Goal: Transaction & Acquisition: Download file/media

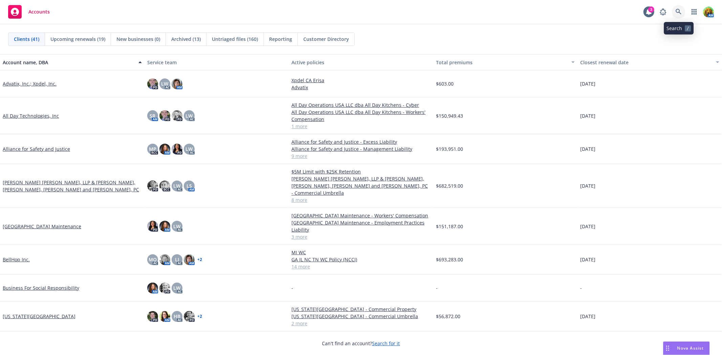
click at [677, 14] on icon at bounding box center [678, 12] width 6 height 6
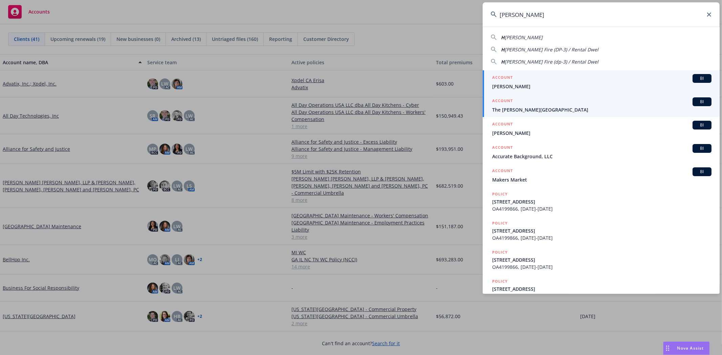
type input "HArker"
click at [516, 109] on span "The Harker School" at bounding box center [601, 109] width 219 height 7
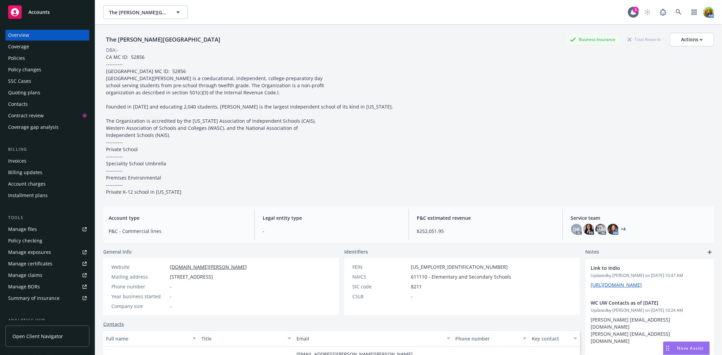
click at [28, 229] on div "Manage files" at bounding box center [22, 229] width 29 height 11
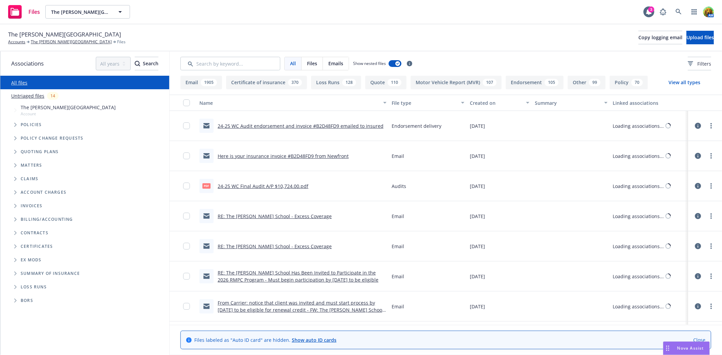
click at [227, 64] on input "Search by keyword..." at bounding box center [230, 64] width 100 height 14
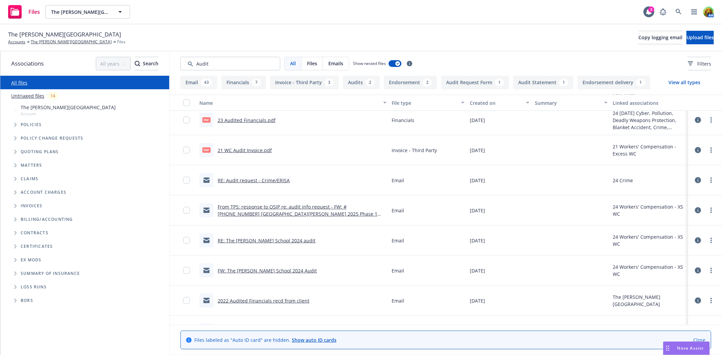
scroll to position [376, 0]
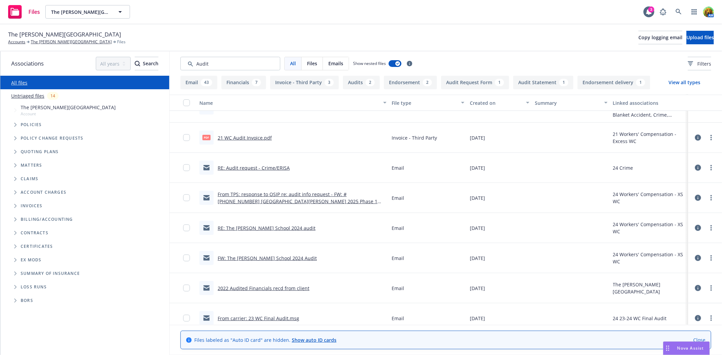
type input "Audit"
click at [275, 229] on link "RE: The Harker School 2024 audit" at bounding box center [267, 228] width 98 height 6
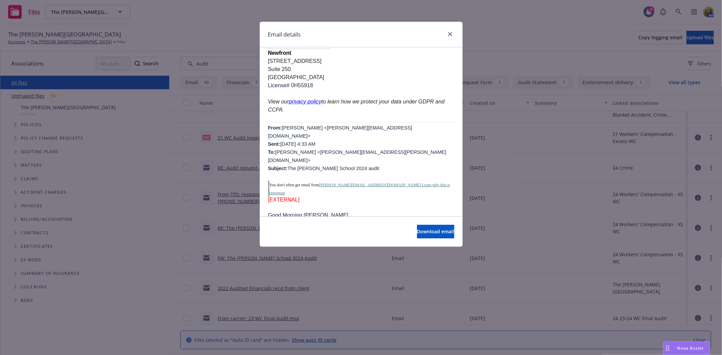
scroll to position [150, 0]
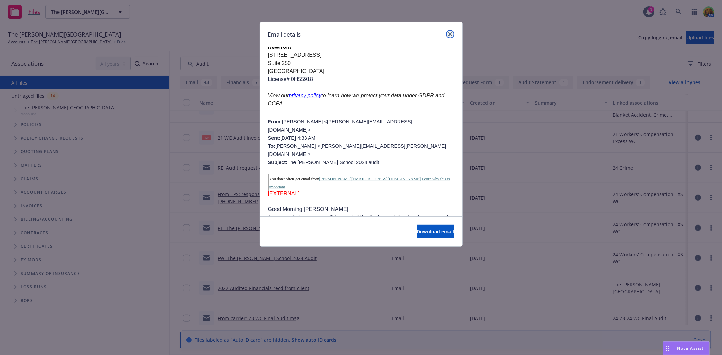
click at [449, 34] on icon "close" at bounding box center [450, 34] width 4 height 4
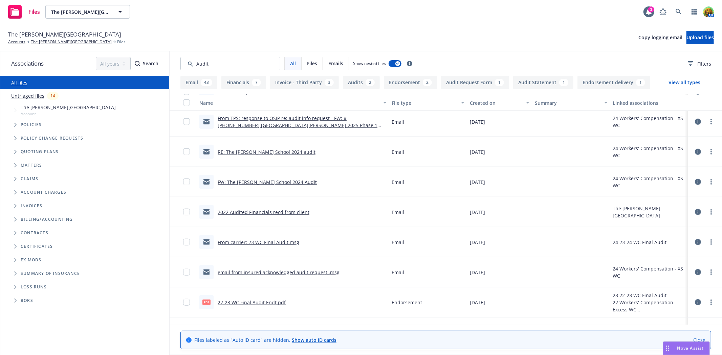
scroll to position [489, 0]
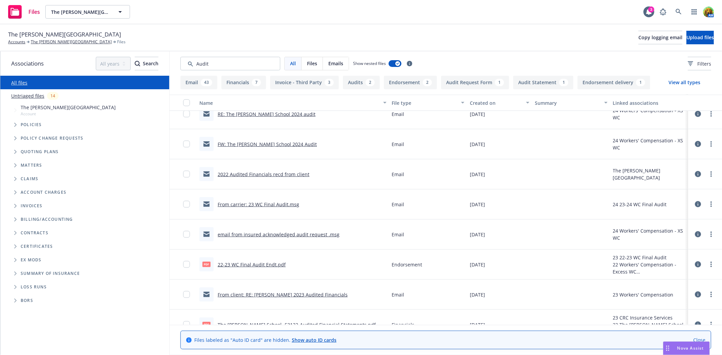
click at [303, 234] on link "email from insured acknowledged audit request .msg" at bounding box center [279, 234] width 122 height 6
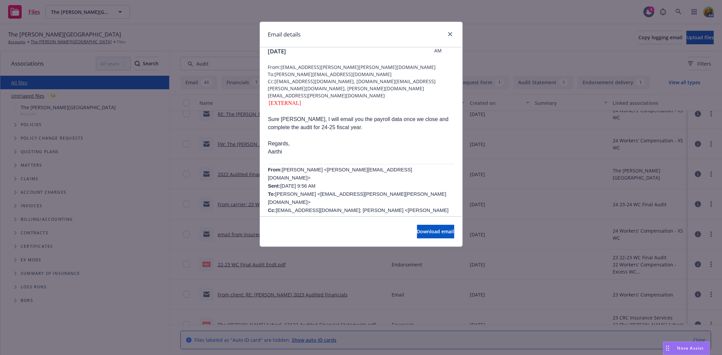
scroll to position [38, 0]
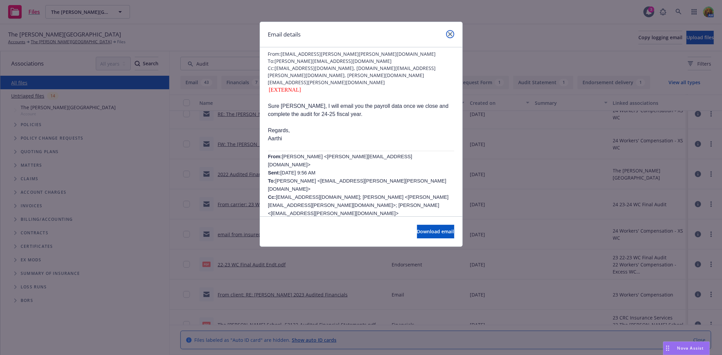
click at [451, 36] on icon "close" at bounding box center [450, 34] width 4 height 4
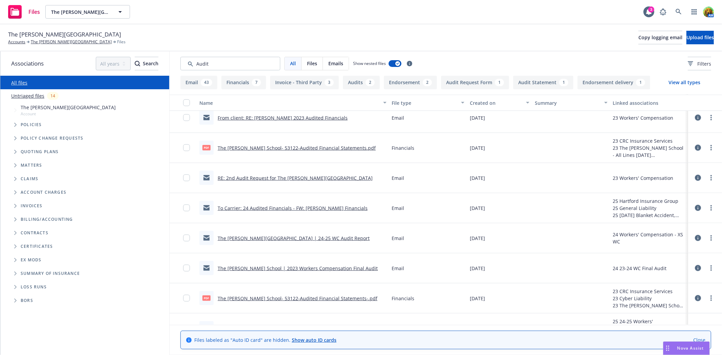
scroll to position [677, 0]
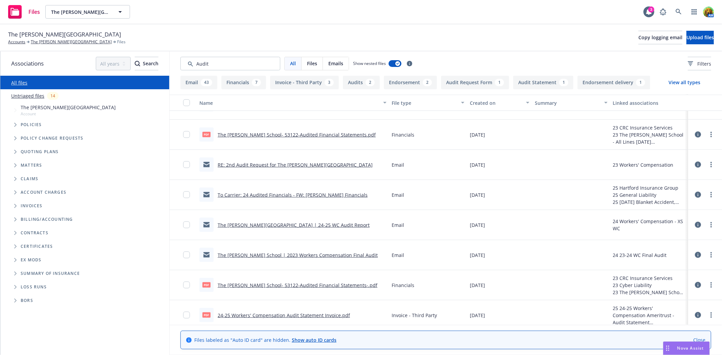
click at [340, 255] on link "The Harker School | 2023 Workers Compensation Final Audit" at bounding box center [298, 255] width 160 height 6
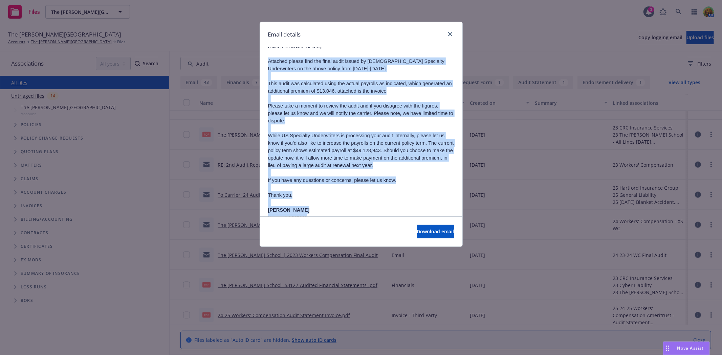
scroll to position [91, 0]
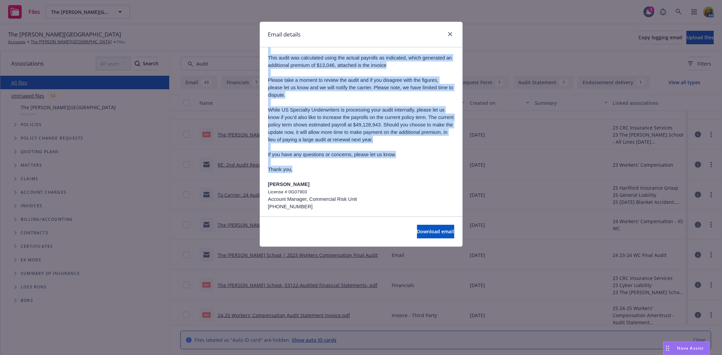
drag, startPoint x: 268, startPoint y: 127, endPoint x: 386, endPoint y: 169, distance: 125.7
click at [386, 169] on div "Attached please find the final audit issued by US Specialty Underwriters on the…" at bounding box center [361, 152] width 186 height 256
copy div "Attached please find the final audit issued by US Specialty Underwriters on the…"
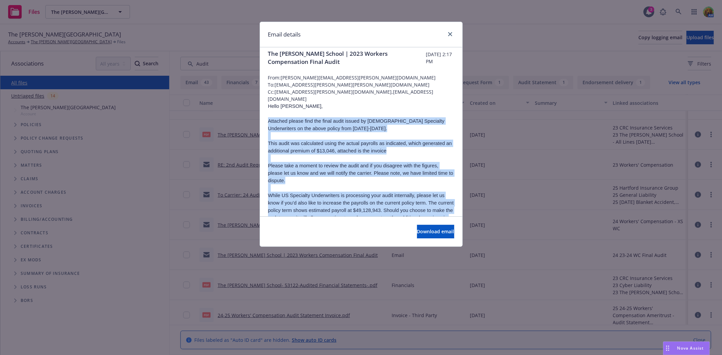
scroll to position [0, 0]
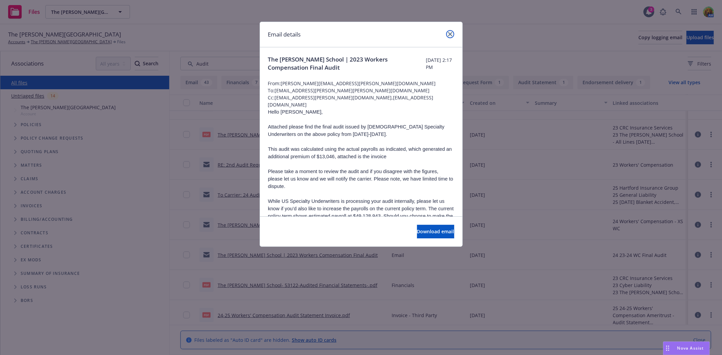
click at [450, 37] on link "close" at bounding box center [450, 34] width 8 height 8
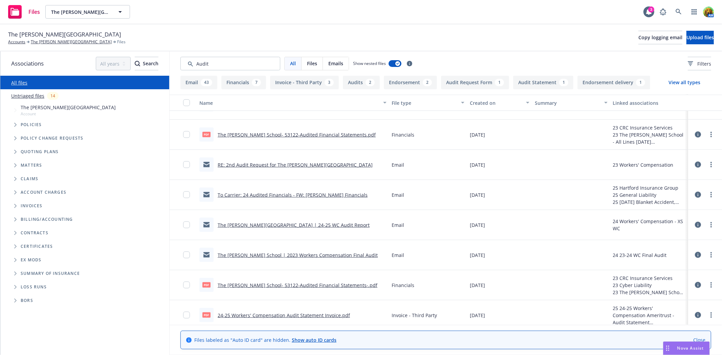
click at [333, 257] on link "The Harker School | 2023 Workers Compensation Final Audit" at bounding box center [298, 255] width 160 height 6
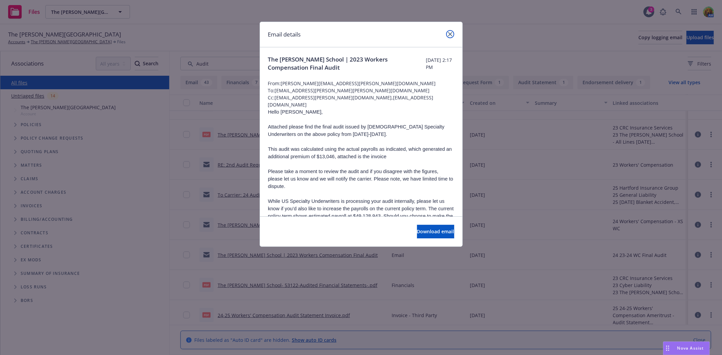
drag, startPoint x: 449, startPoint y: 33, endPoint x: 433, endPoint y: 79, distance: 48.6
click at [449, 33] on icon "close" at bounding box center [450, 34] width 4 height 4
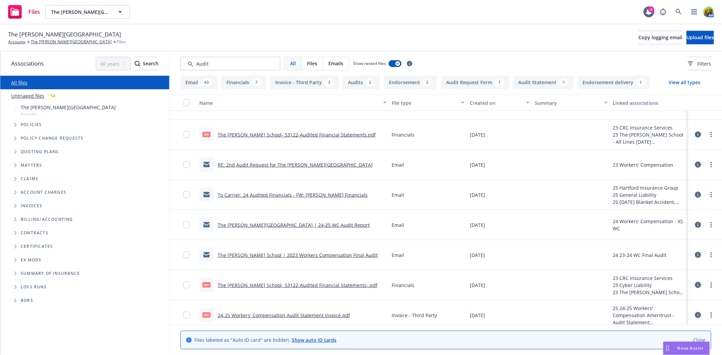
scroll to position [714, 0]
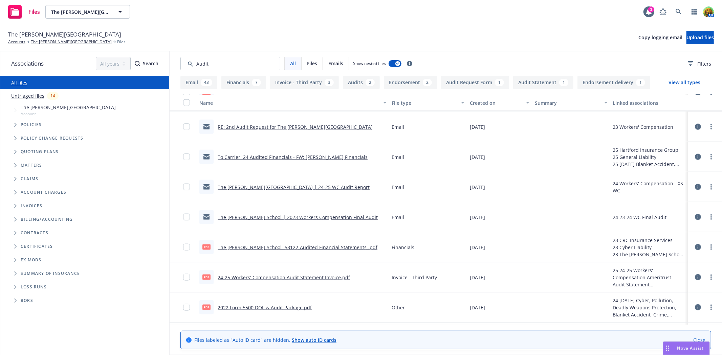
click at [313, 276] on link "24-25 Workers' Compensation Audit Statement Invoice.pdf" at bounding box center [284, 277] width 132 height 6
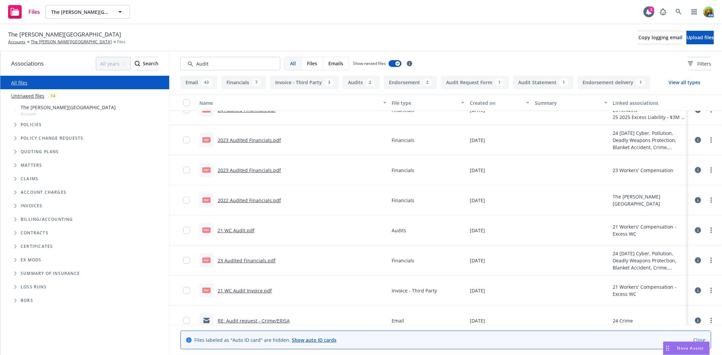
scroll to position [0, 0]
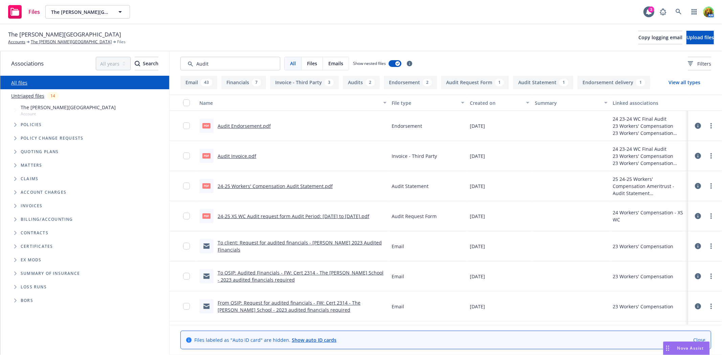
click at [478, 103] on div "Created on" at bounding box center [496, 102] width 52 height 7
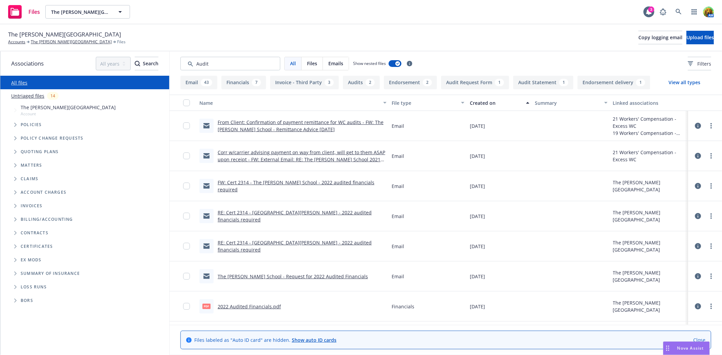
click at [478, 103] on div "Created on" at bounding box center [496, 102] width 52 height 7
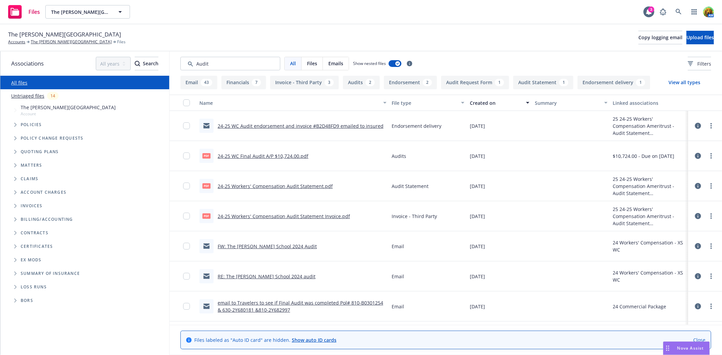
click at [282, 185] on link "24-25 Workers' Compensation Audit Statement.pdf" at bounding box center [275, 186] width 115 height 6
click at [292, 216] on link "24-25 Workers' Compensation Audit Statement Invoice.pdf" at bounding box center [284, 216] width 132 height 6
click at [48, 43] on link "The Harker School" at bounding box center [71, 42] width 81 height 6
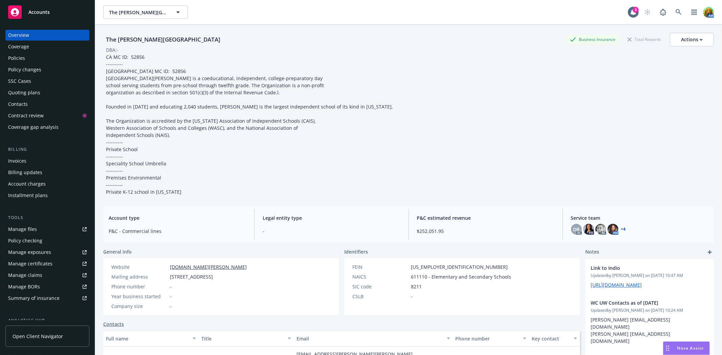
click at [27, 161] on div "Invoices" at bounding box center [47, 161] width 78 height 11
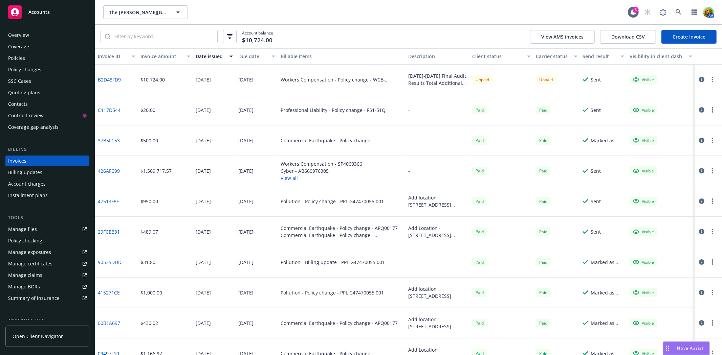
click at [116, 79] on link "B2D48FD9" at bounding box center [109, 79] width 23 height 7
click at [114, 78] on link "B2D48FD9" at bounding box center [109, 79] width 23 height 7
drag, startPoint x: 697, startPoint y: 78, endPoint x: 696, endPoint y: 83, distance: 4.9
click at [699, 78] on icon "button" at bounding box center [701, 79] width 5 height 5
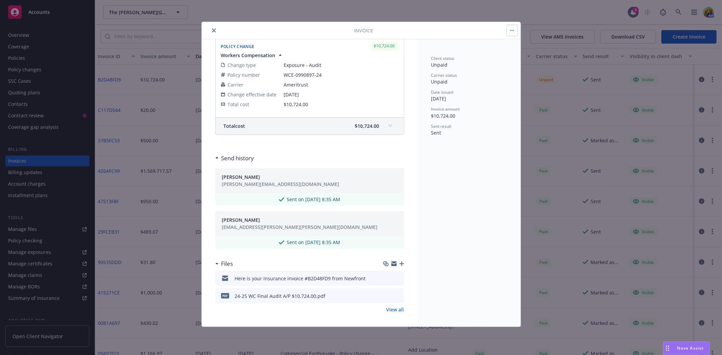
scroll to position [115, 0]
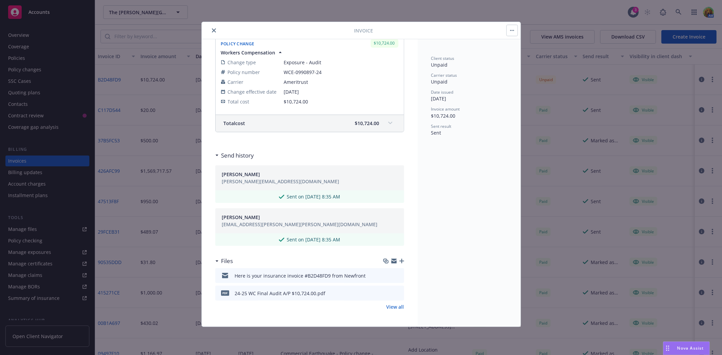
click at [384, 293] on icon "download file" at bounding box center [386, 292] width 5 height 5
click at [215, 32] on icon "close" at bounding box center [214, 30] width 4 height 4
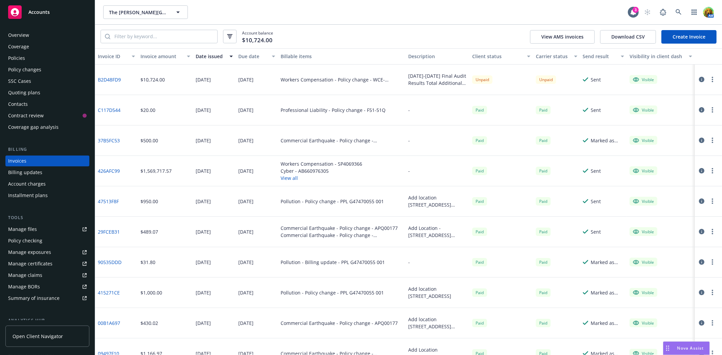
click at [17, 60] on div "Policies" at bounding box center [16, 58] width 17 height 11
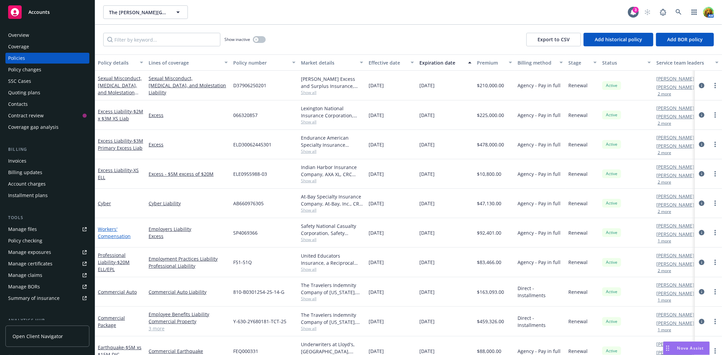
click at [114, 236] on link "Workers' Compensation" at bounding box center [114, 233] width 33 height 14
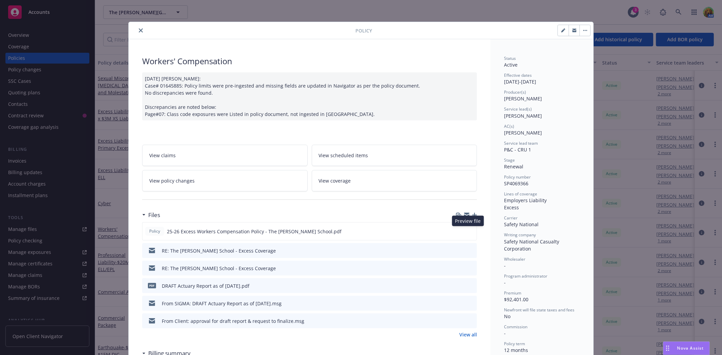
drag, startPoint x: 468, startPoint y: 231, endPoint x: 308, endPoint y: 204, distance: 162.6
click at [331, 213] on div "Files Policy 25-26 Excess Workers Compensation Policy - The Harker School.pdf P…" at bounding box center [309, 273] width 335 height 130
click at [233, 176] on link "View policy changes" at bounding box center [224, 180] width 165 height 21
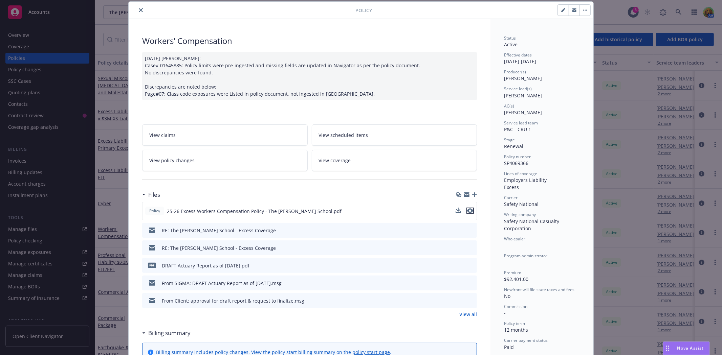
click at [467, 212] on icon "preview file" at bounding box center [470, 210] width 6 height 5
click at [139, 10] on icon "close" at bounding box center [141, 10] width 4 height 4
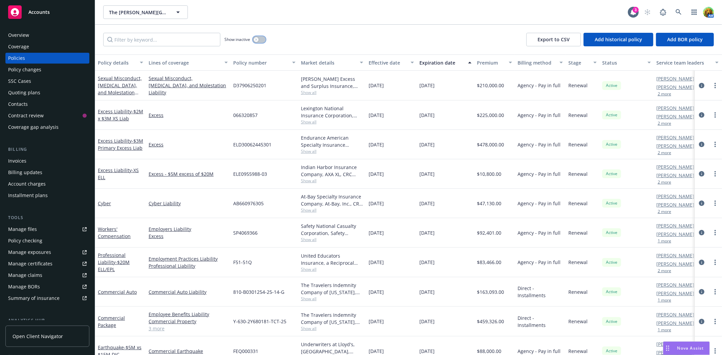
click at [260, 38] on button "button" at bounding box center [259, 39] width 13 height 7
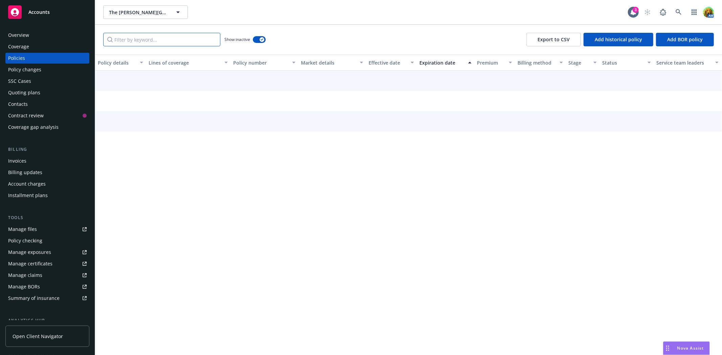
click at [201, 41] on input "Filter by keyword..." at bounding box center [161, 40] width 117 height 14
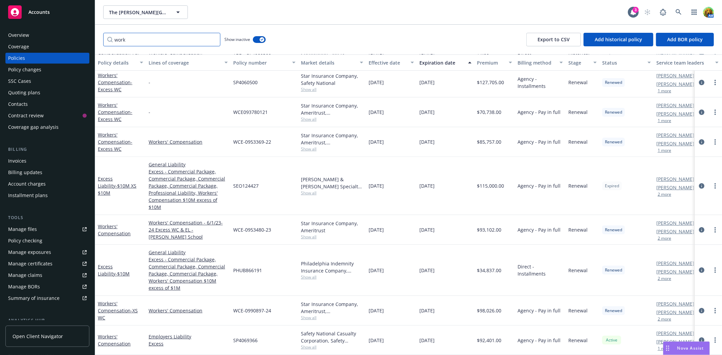
scroll to position [174, 0]
type input "work"
click at [113, 303] on link "Workers' Compensation - XS WC" at bounding box center [118, 310] width 40 height 21
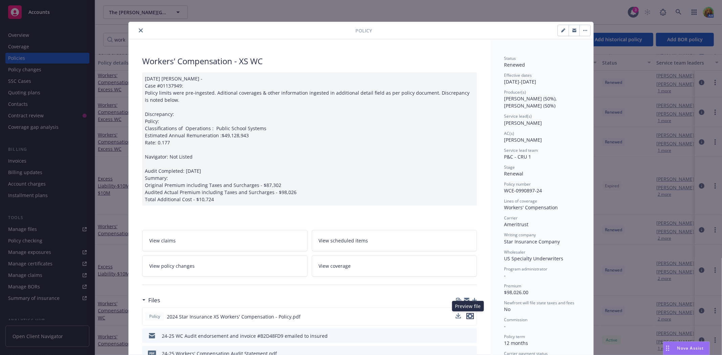
click at [468, 316] on icon "preview file" at bounding box center [470, 316] width 6 height 5
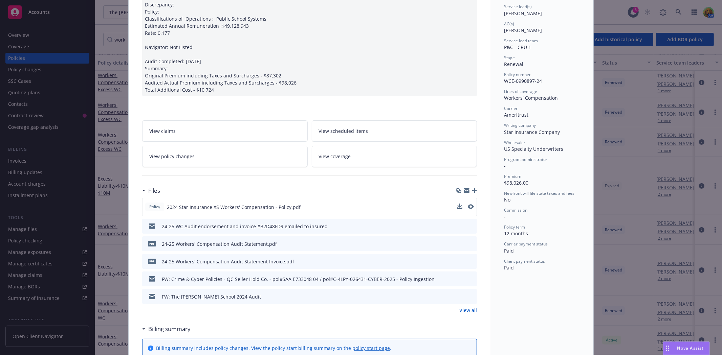
scroll to position [113, 0]
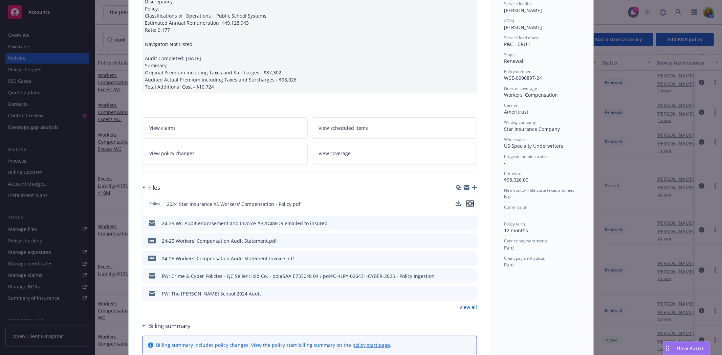
click at [468, 202] on icon "preview file" at bounding box center [470, 203] width 6 height 5
click at [467, 221] on icon "preview file" at bounding box center [470, 223] width 6 height 5
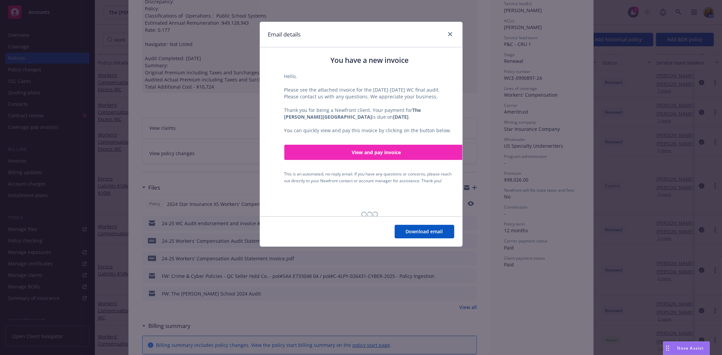
scroll to position [150, 0]
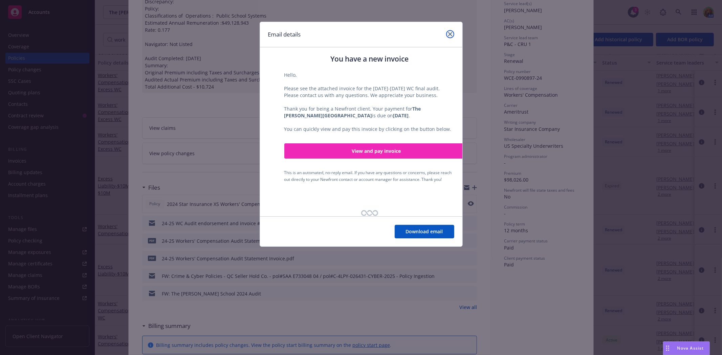
click at [449, 32] on icon "close" at bounding box center [450, 34] width 4 height 4
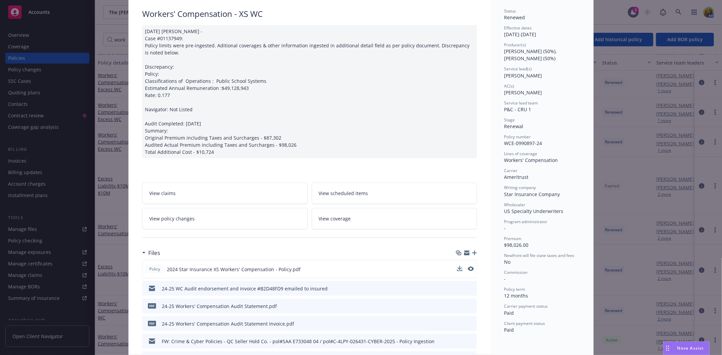
scroll to position [0, 0]
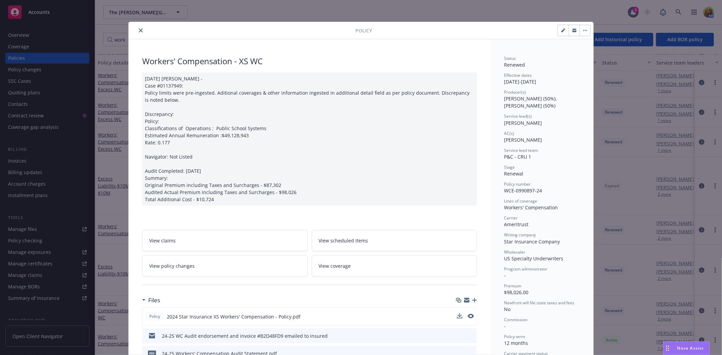
click at [139, 30] on icon "close" at bounding box center [141, 30] width 4 height 4
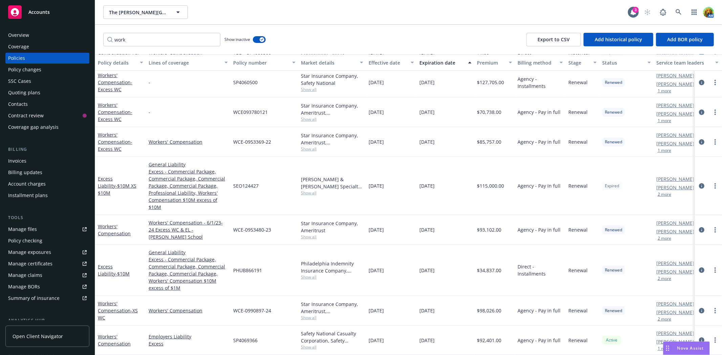
click at [18, 161] on div "Invoices" at bounding box center [17, 161] width 18 height 11
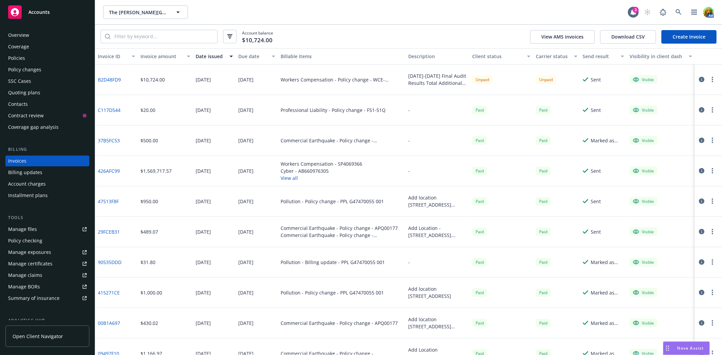
click at [699, 81] on icon "button" at bounding box center [701, 79] width 5 height 5
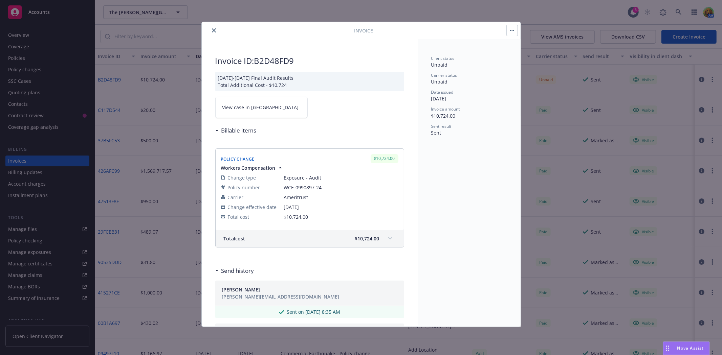
click at [515, 31] on button "button" at bounding box center [511, 30] width 11 height 11
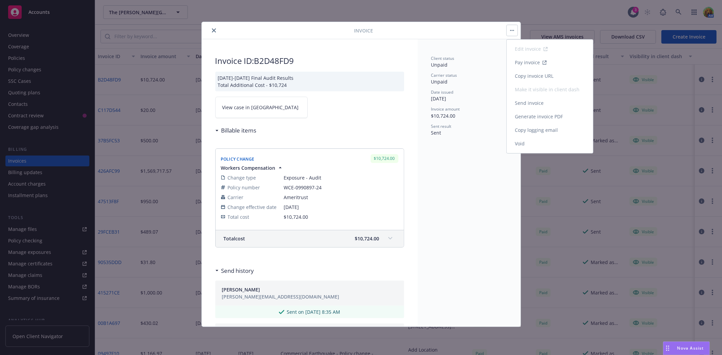
click at [522, 76] on link "Copy invoice URL" at bounding box center [549, 76] width 86 height 14
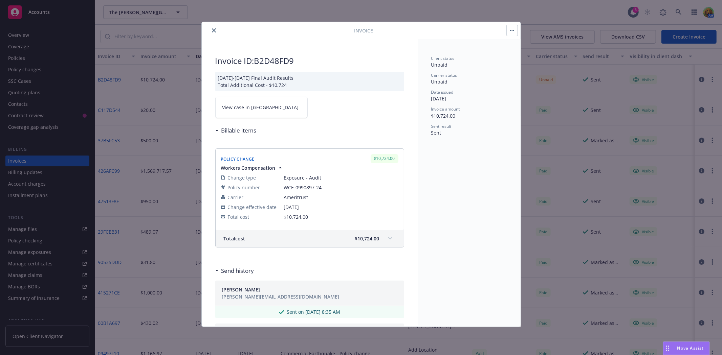
click at [214, 31] on icon "close" at bounding box center [214, 30] width 4 height 4
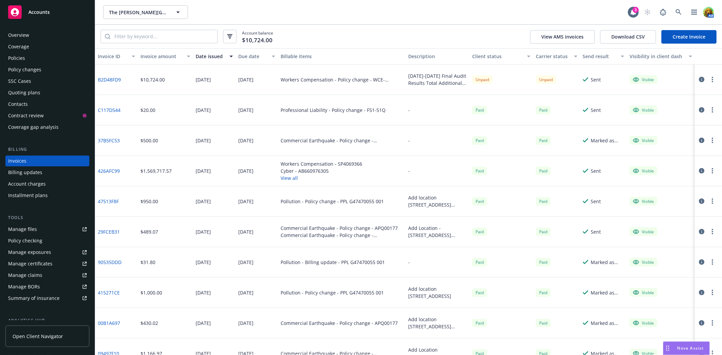
click at [11, 35] on div "Overview" at bounding box center [18, 35] width 21 height 11
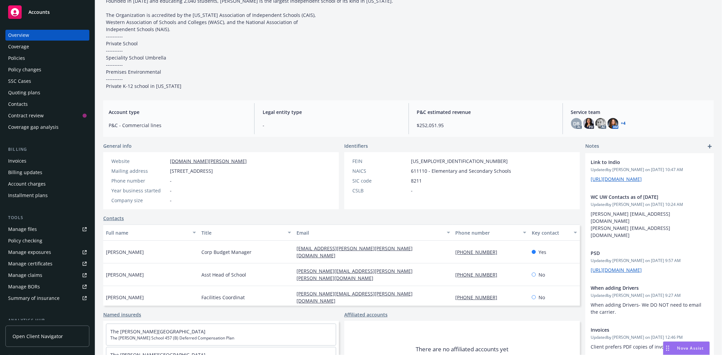
scroll to position [113, 0]
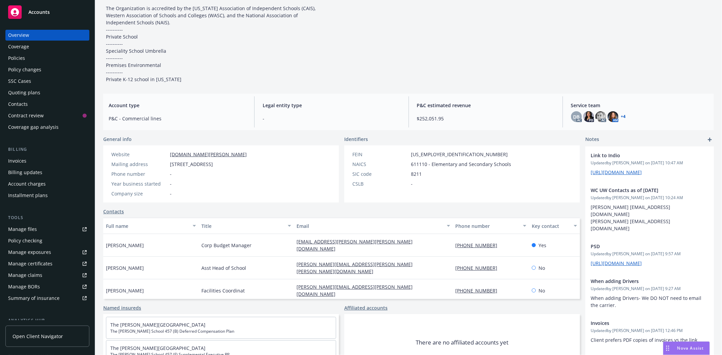
click at [29, 230] on div "Manage files" at bounding box center [22, 229] width 29 height 11
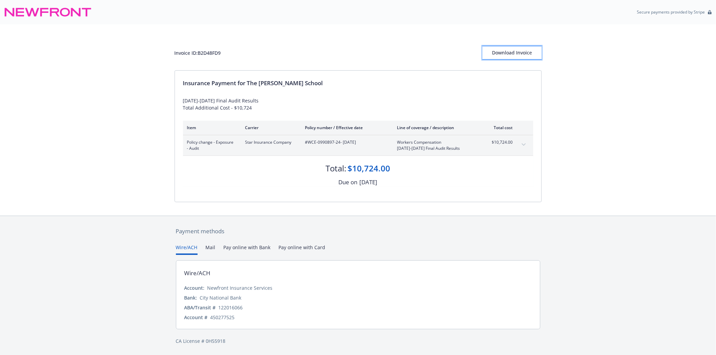
click at [510, 51] on div "Download Invoice" at bounding box center [511, 52] width 59 height 13
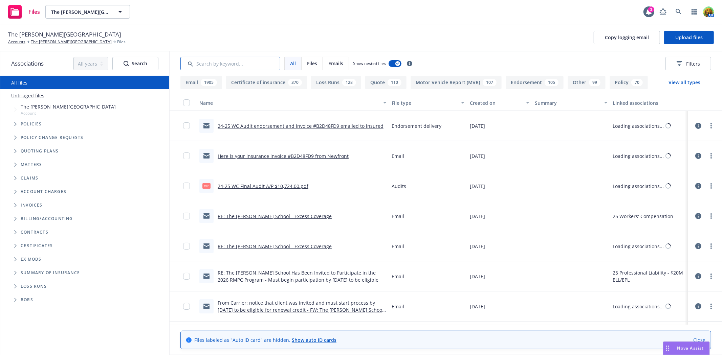
click at [222, 62] on input "Search by keyword..." at bounding box center [230, 64] width 100 height 14
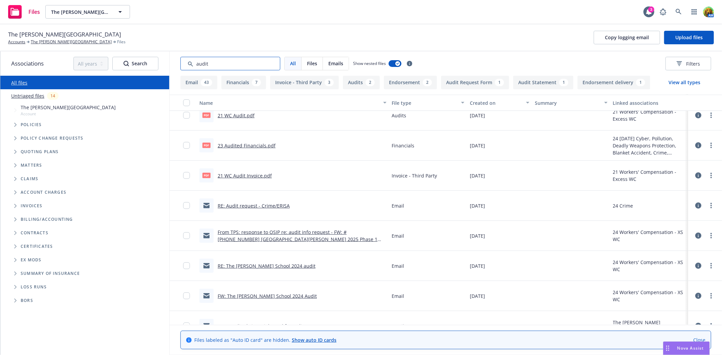
scroll to position [376, 0]
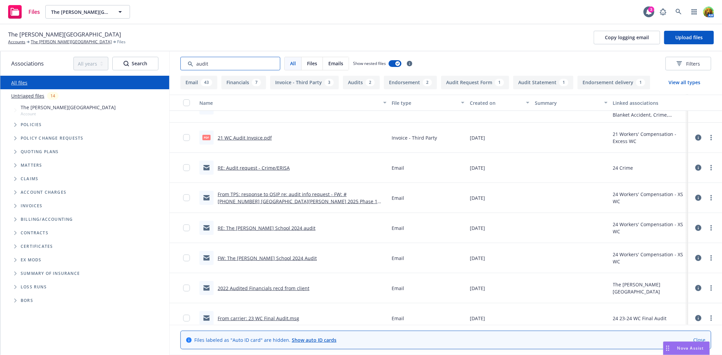
type input "audit"
click at [268, 228] on link "RE: The Harker School 2024 audit" at bounding box center [267, 228] width 98 height 6
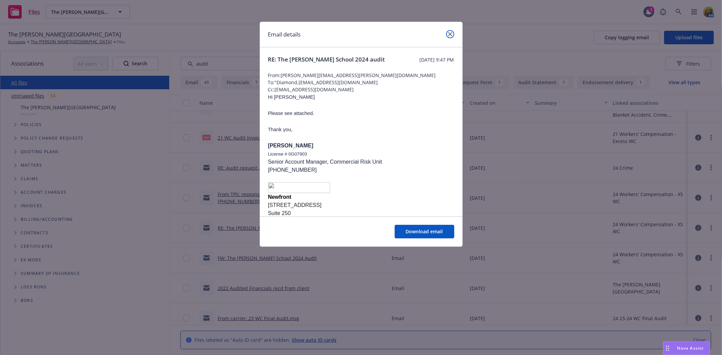
click at [448, 36] on icon "close" at bounding box center [450, 34] width 4 height 4
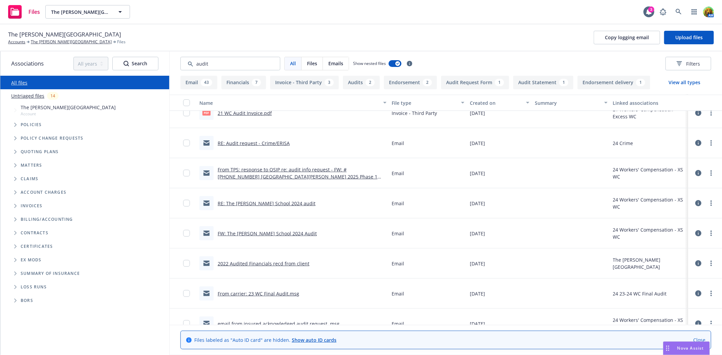
scroll to position [413, 0]
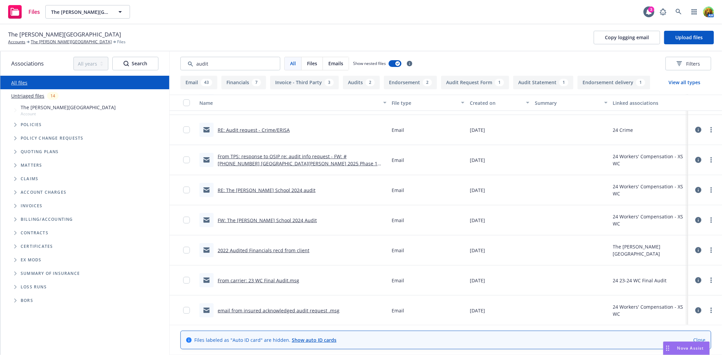
click at [279, 279] on link "From carrier: 23 WC Final Audit.msg" at bounding box center [259, 280] width 82 height 6
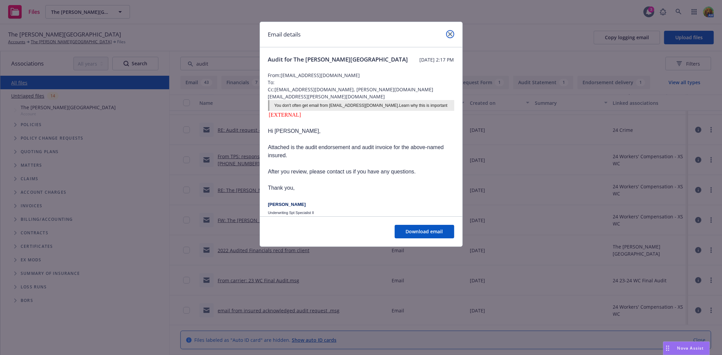
click at [450, 36] on link "close" at bounding box center [450, 34] width 8 height 8
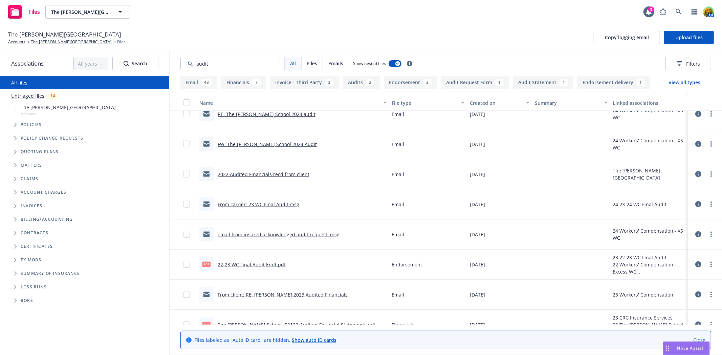
scroll to position [526, 0]
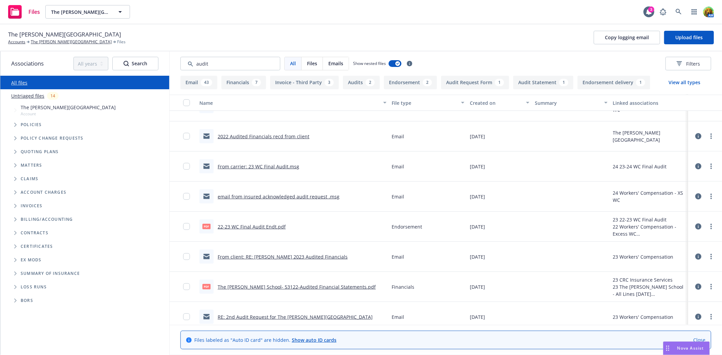
click at [261, 254] on link "From client: RE: Harker 2023 Audited Financials" at bounding box center [283, 257] width 130 height 6
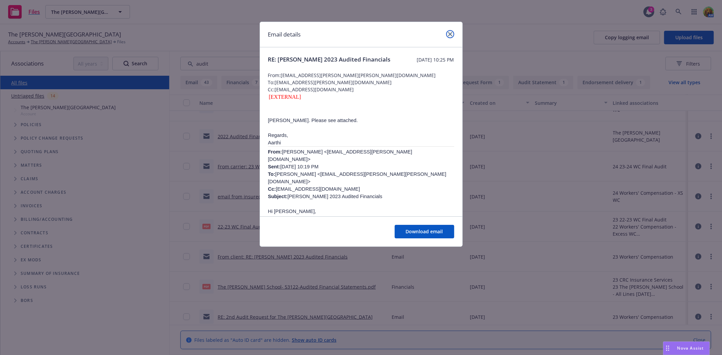
click at [449, 35] on icon "close" at bounding box center [450, 34] width 4 height 4
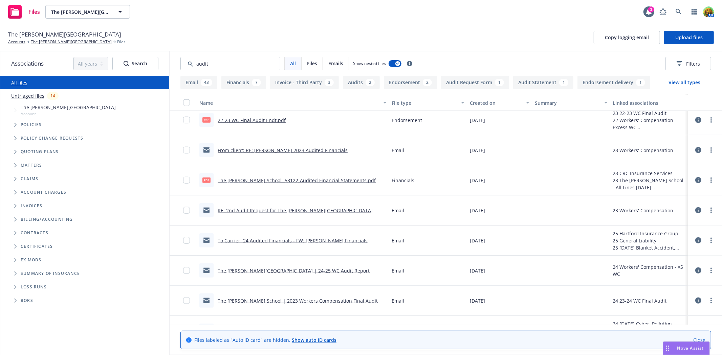
scroll to position [639, 0]
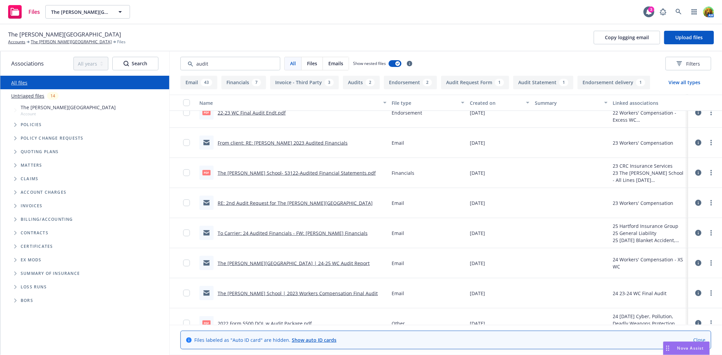
click at [290, 294] on link "The Harker School | 2023 Workers Compensation Final Audit" at bounding box center [298, 293] width 160 height 6
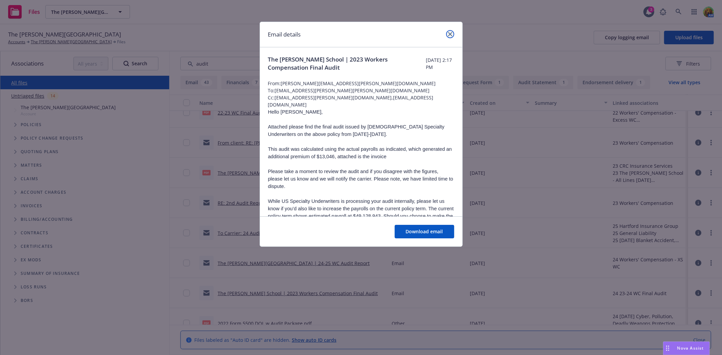
click at [447, 36] on link "close" at bounding box center [450, 34] width 8 height 8
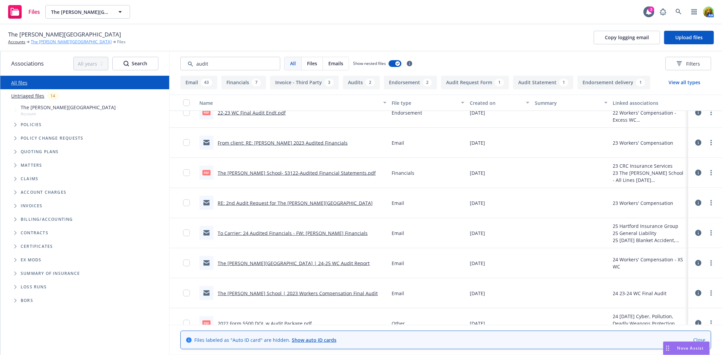
click at [53, 42] on link "The Harker School" at bounding box center [71, 42] width 81 height 6
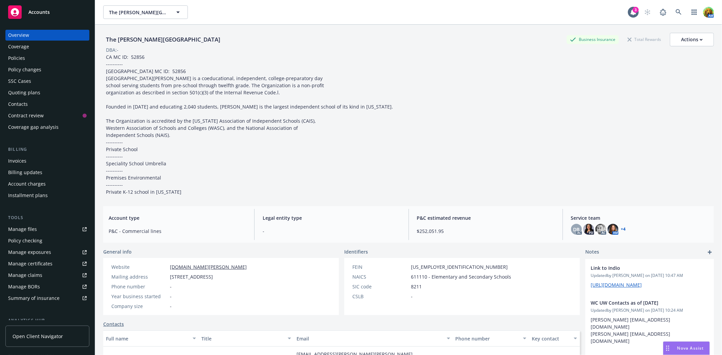
click at [26, 58] on div "Policies" at bounding box center [47, 58] width 78 height 11
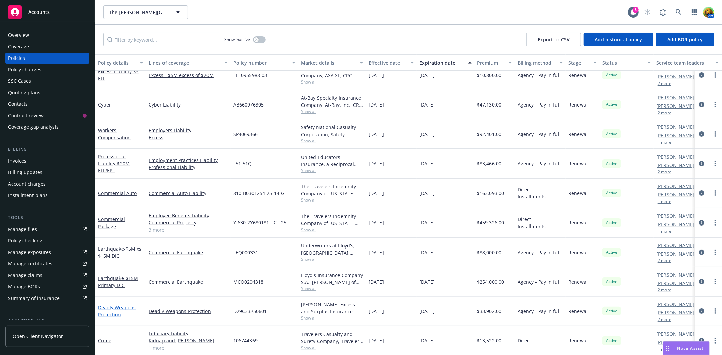
scroll to position [79, 0]
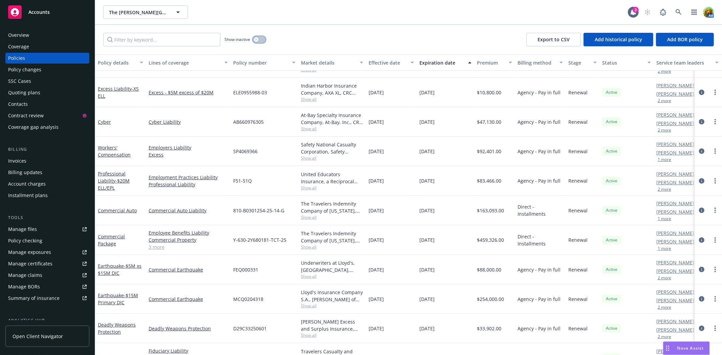
click at [263, 39] on button "button" at bounding box center [259, 39] width 13 height 7
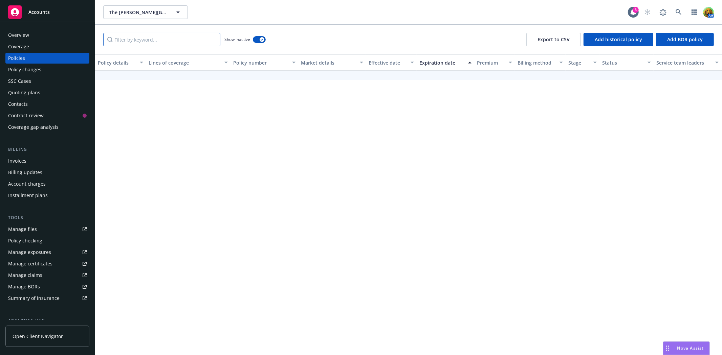
click at [201, 41] on input "Filter by keyword..." at bounding box center [161, 40] width 117 height 14
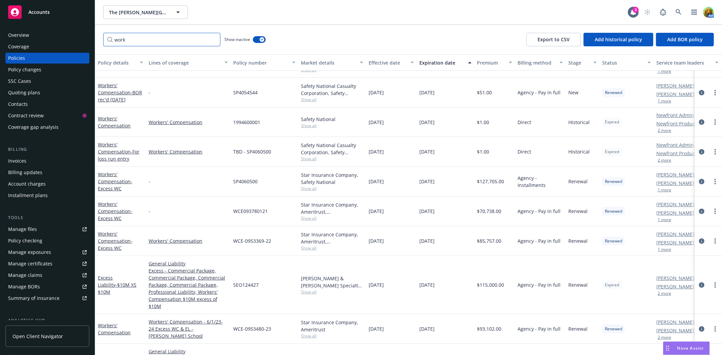
type input "work"
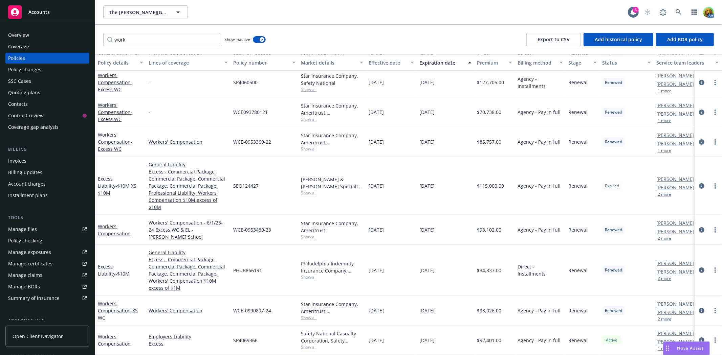
scroll to position [174, 0]
click at [699, 308] on icon "circleInformation" at bounding box center [701, 310] width 5 height 5
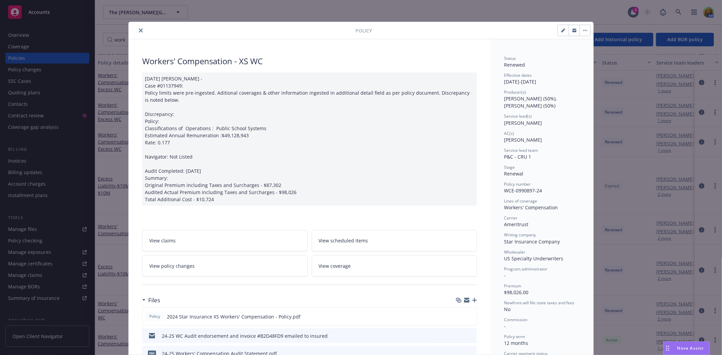
scroll to position [38, 0]
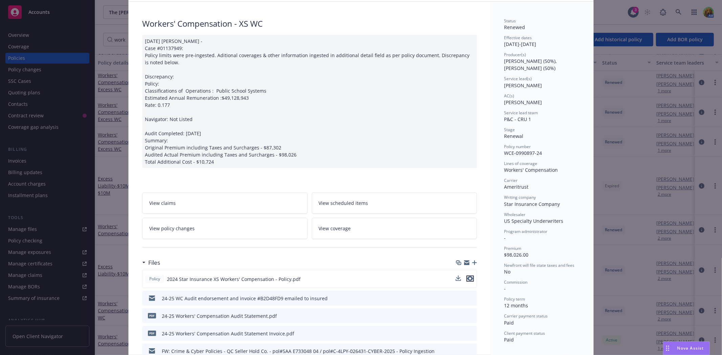
click at [467, 278] on icon "preview file" at bounding box center [470, 278] width 6 height 5
click at [464, 263] on icon "button" at bounding box center [466, 263] width 5 height 3
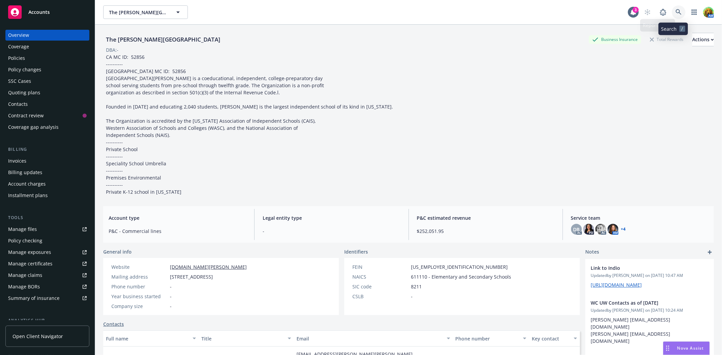
click at [675, 11] on icon at bounding box center [678, 12] width 6 height 6
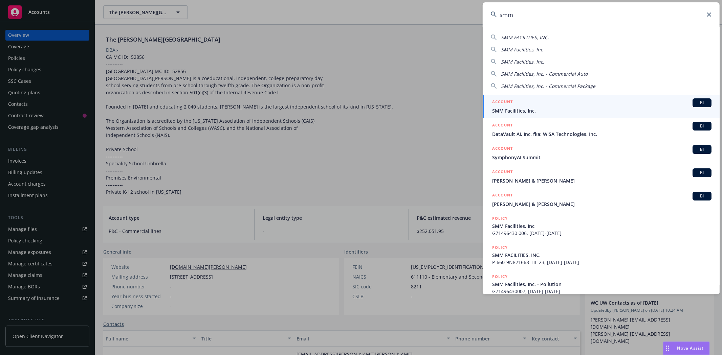
type input "smm"
click at [545, 108] on span "SMM Facilities, Inc." at bounding box center [601, 110] width 219 height 7
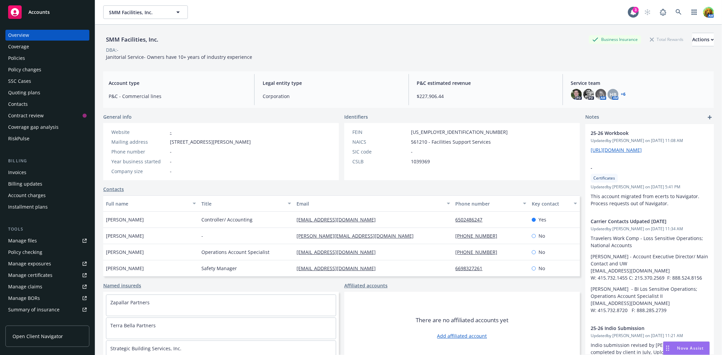
click at [26, 57] on div "Policies" at bounding box center [47, 58] width 78 height 11
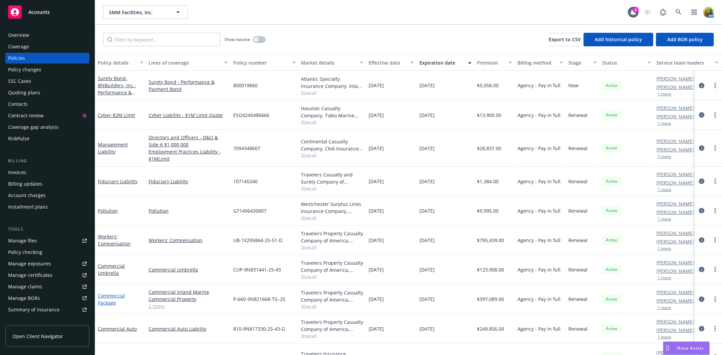
click at [118, 294] on link "Commercial Package" at bounding box center [111, 300] width 27 height 14
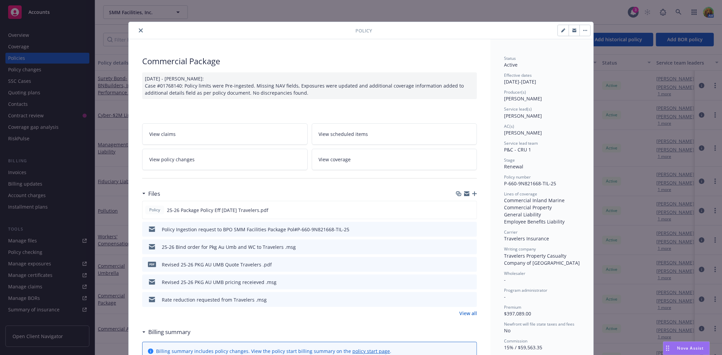
click at [470, 229] on icon "preview file" at bounding box center [470, 229] width 6 height 5
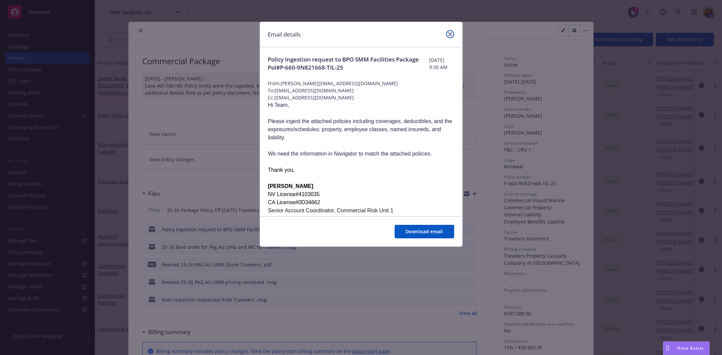
click at [449, 33] on icon "close" at bounding box center [450, 34] width 4 height 4
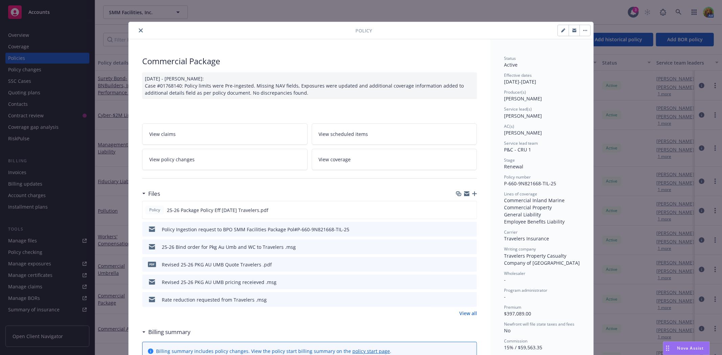
click at [139, 30] on icon "close" at bounding box center [141, 30] width 4 height 4
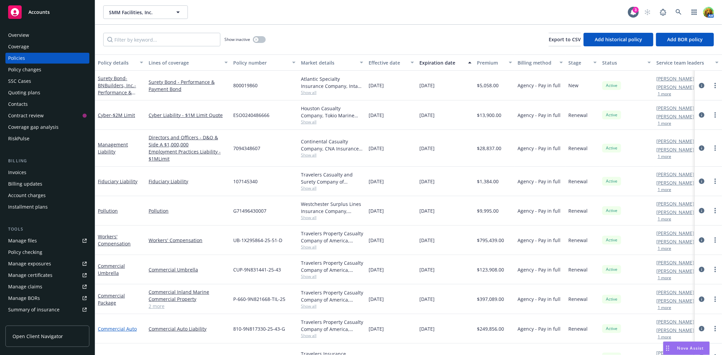
click at [117, 328] on link "Commercial Auto" at bounding box center [117, 329] width 39 height 6
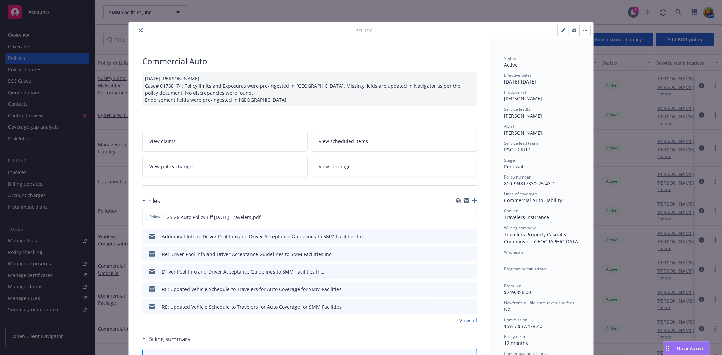
click at [139, 29] on icon "close" at bounding box center [141, 30] width 4 height 4
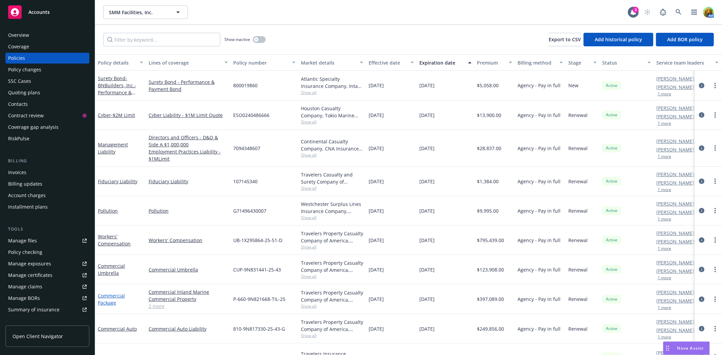
click at [112, 295] on link "Commercial Package" at bounding box center [111, 300] width 27 height 14
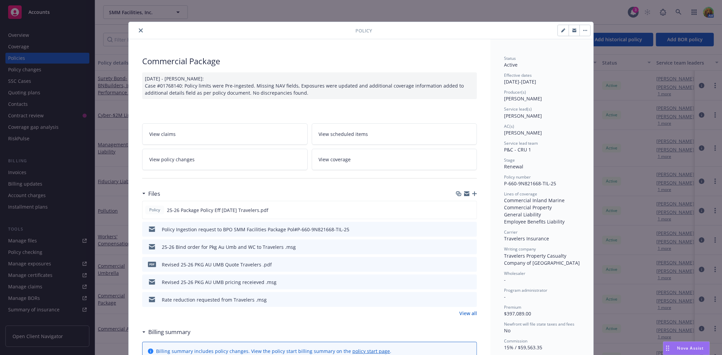
scroll to position [20, 0]
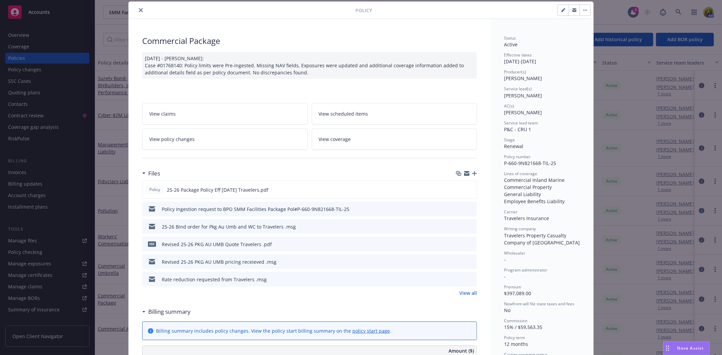
click at [469, 206] on icon "preview file" at bounding box center [470, 208] width 6 height 5
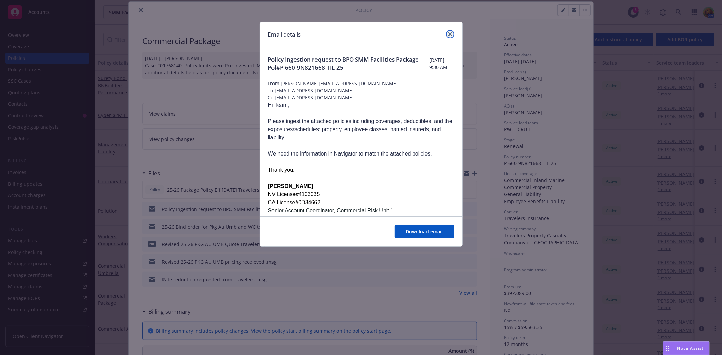
click at [449, 35] on icon "close" at bounding box center [450, 34] width 4 height 4
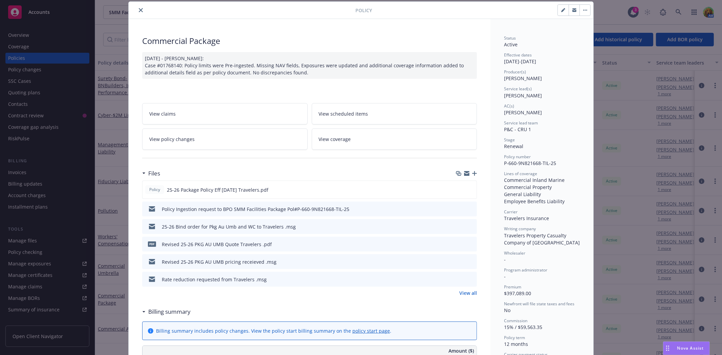
click at [139, 7] on button "close" at bounding box center [141, 10] width 8 height 8
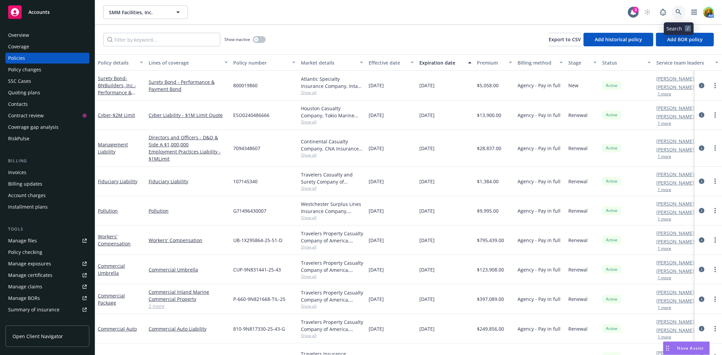
click at [675, 10] on link at bounding box center [679, 12] width 14 height 14
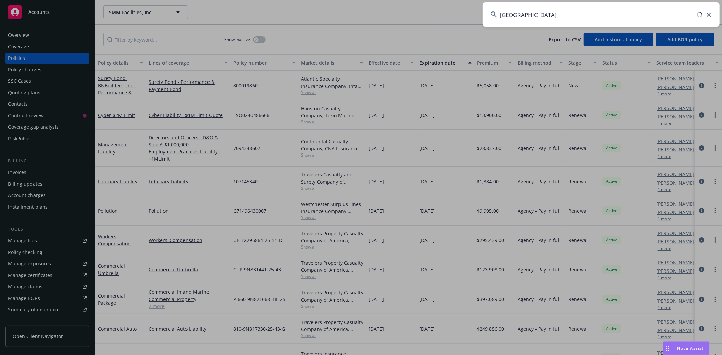
type input "little river inn"
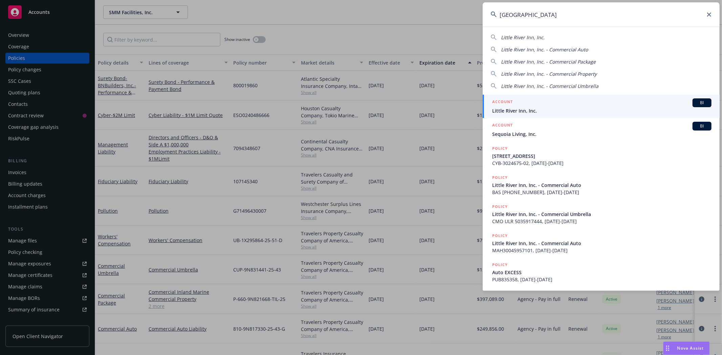
click at [542, 112] on span "Little River Inn, Inc." at bounding box center [601, 110] width 219 height 7
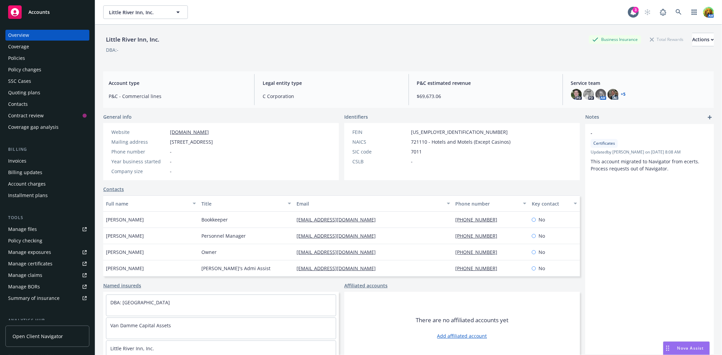
click at [21, 58] on div "Policies" at bounding box center [16, 58] width 17 height 11
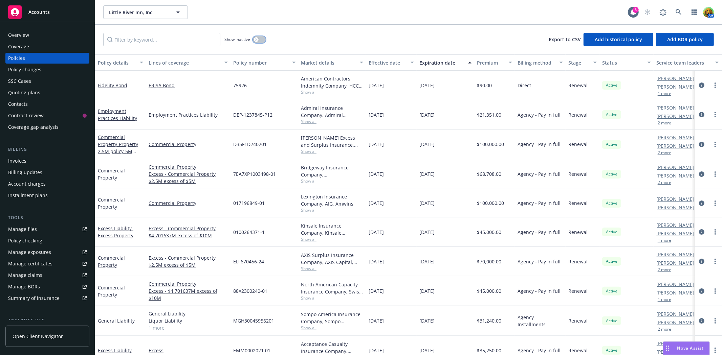
click at [262, 40] on button "button" at bounding box center [259, 39] width 13 height 7
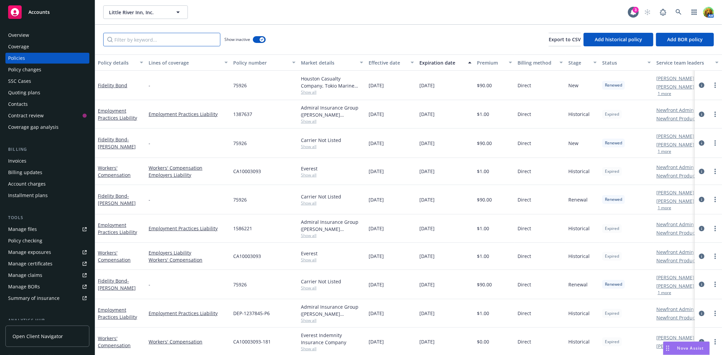
click at [210, 37] on input "Filter by keyword..." at bounding box center [161, 40] width 117 height 14
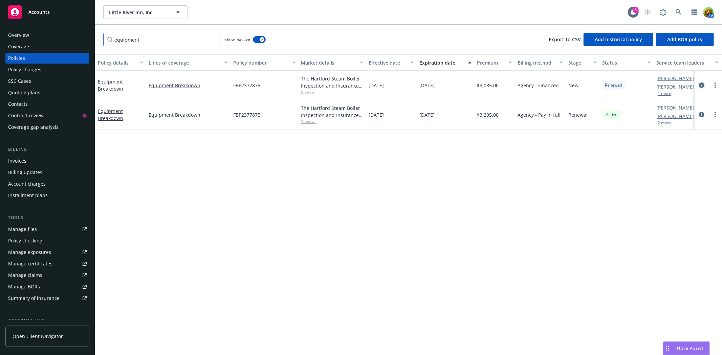
type input "equipment"
click at [703, 86] on icon "circleInformation" at bounding box center [701, 85] width 5 height 5
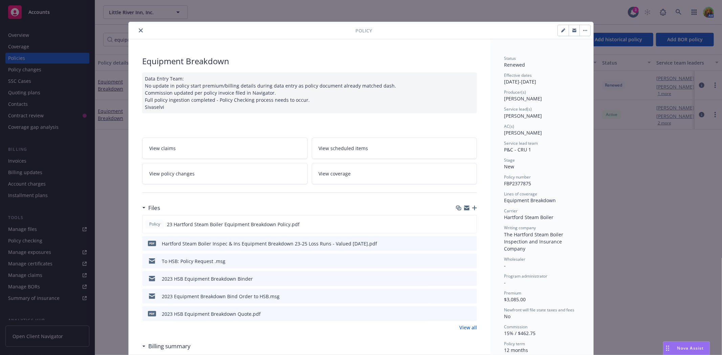
click at [468, 279] on icon "preview file" at bounding box center [470, 278] width 6 height 5
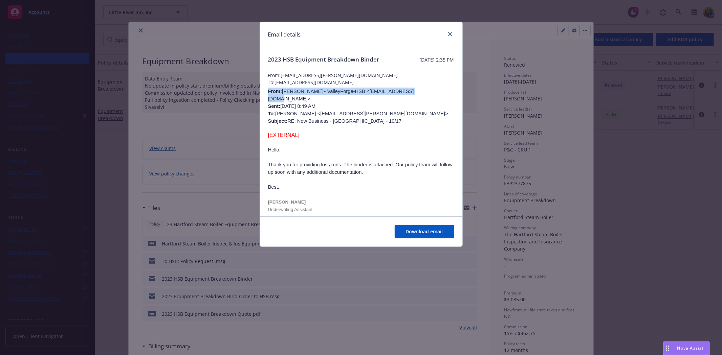
drag, startPoint x: 266, startPoint y: 100, endPoint x: 396, endPoint y: 99, distance: 130.3
copy p "From: Barker Luke - ValleyForge-HSB <Luke_Barker2@hsb.com>"
click at [449, 35] on icon "close" at bounding box center [450, 34] width 4 height 4
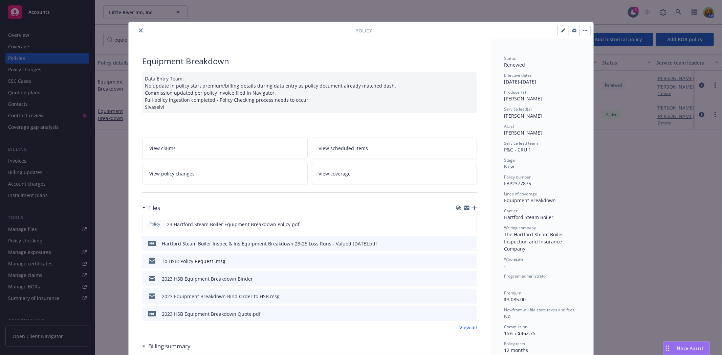
click at [469, 295] on icon "preview file" at bounding box center [470, 296] width 6 height 5
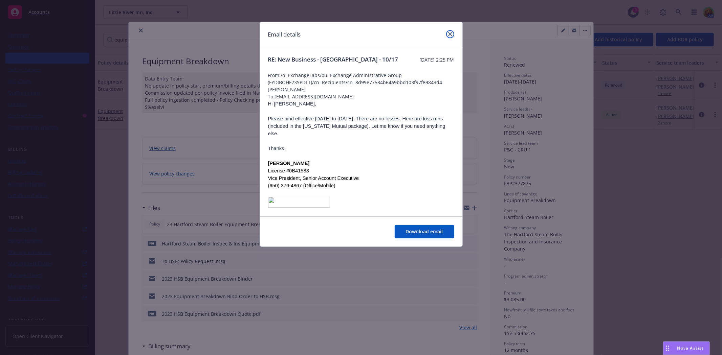
click at [451, 35] on icon "close" at bounding box center [450, 34] width 4 height 4
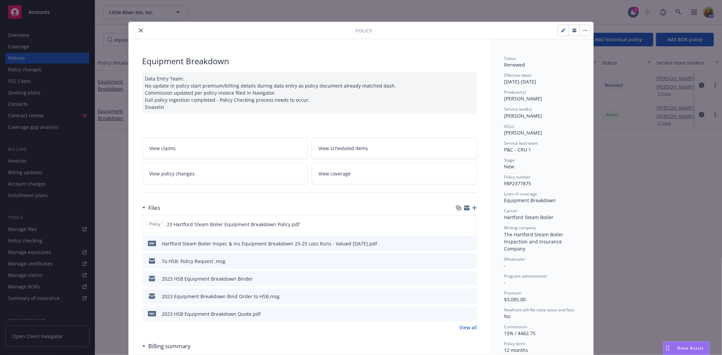
click at [139, 30] on icon "close" at bounding box center [141, 30] width 4 height 4
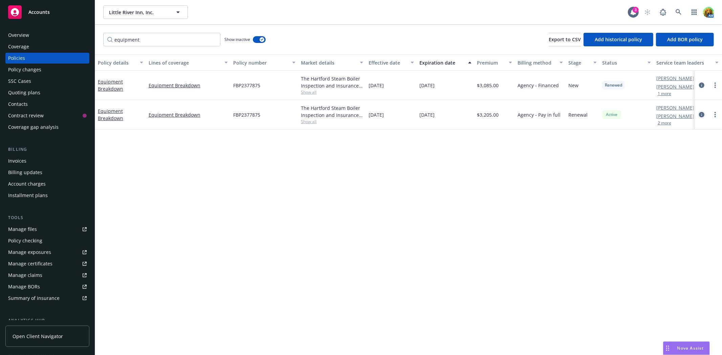
click at [702, 116] on icon "circleInformation" at bounding box center [701, 114] width 5 height 5
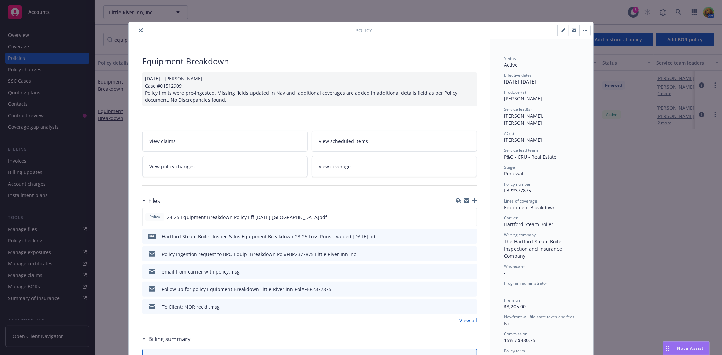
click at [468, 271] on icon "preview file" at bounding box center [470, 271] width 6 height 5
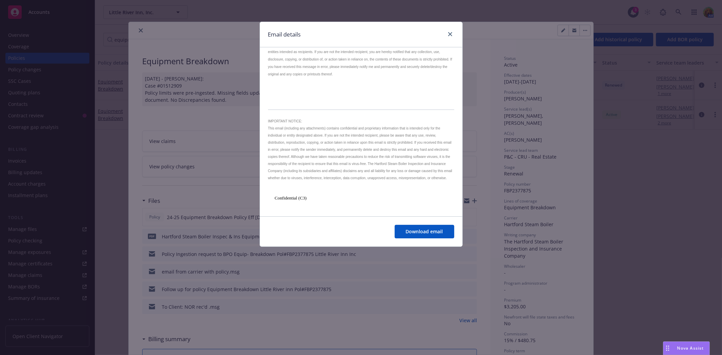
scroll to position [472, 0]
click at [450, 32] on icon "close" at bounding box center [450, 34] width 4 height 4
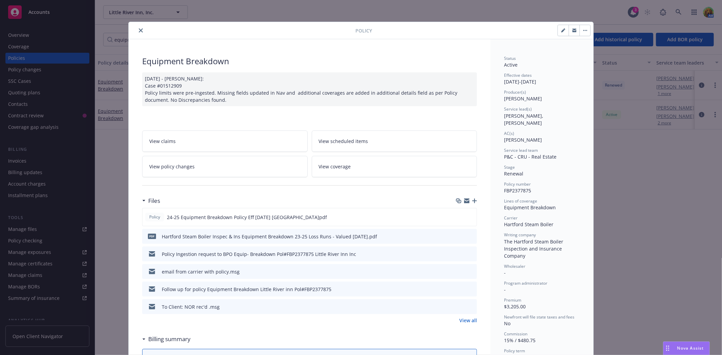
click at [469, 289] on icon "preview file" at bounding box center [470, 289] width 6 height 5
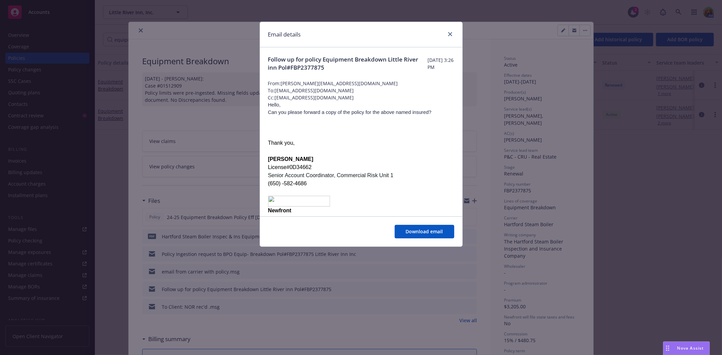
drag, startPoint x: 276, startPoint y: 92, endPoint x: 357, endPoint y: 90, distance: 80.9
click at [357, 90] on span "To: Customer_solution_center@hsb.com" at bounding box center [361, 90] width 186 height 7
copy span "Customer_solution_center@hsb.com"
click at [450, 37] on link "close" at bounding box center [450, 34] width 8 height 8
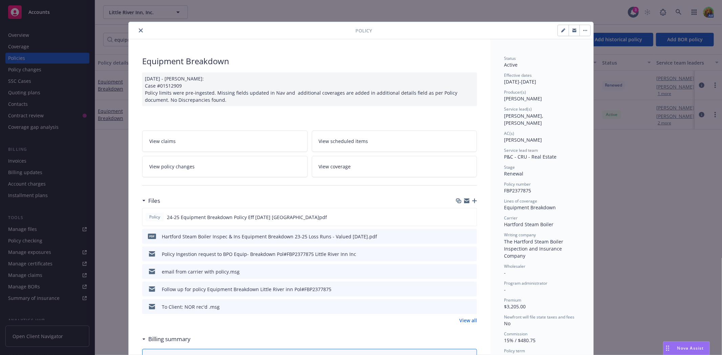
click at [471, 319] on link "View all" at bounding box center [468, 320] width 18 height 7
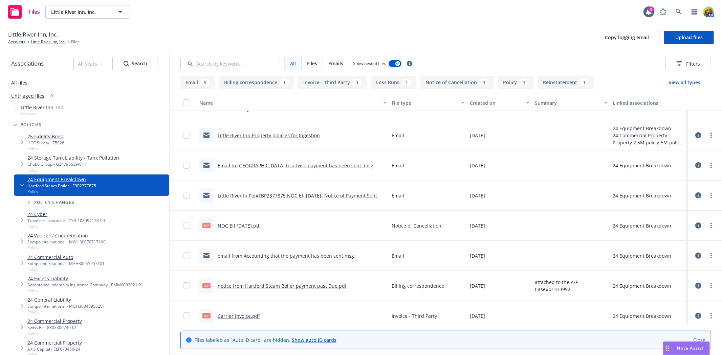
scroll to position [236, 0]
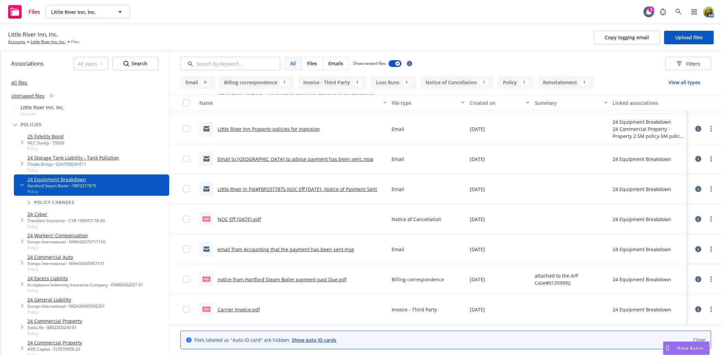
click at [291, 278] on link "notice from Hartford Steam Boiler payment past Due.pdf" at bounding box center [282, 279] width 129 height 6
click at [53, 45] on link "Little River Inn, Inc." at bounding box center [48, 42] width 35 height 6
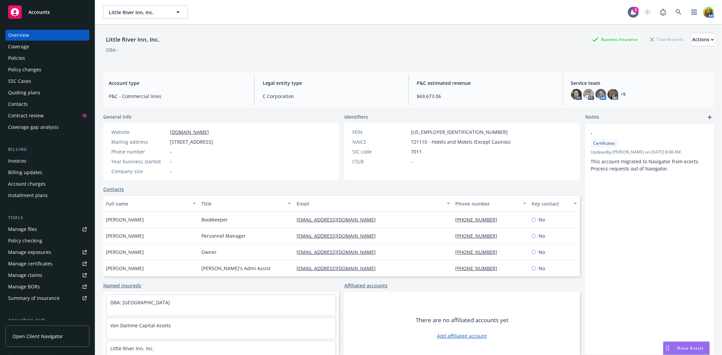
click at [29, 93] on div "Quoting plans" at bounding box center [24, 92] width 32 height 11
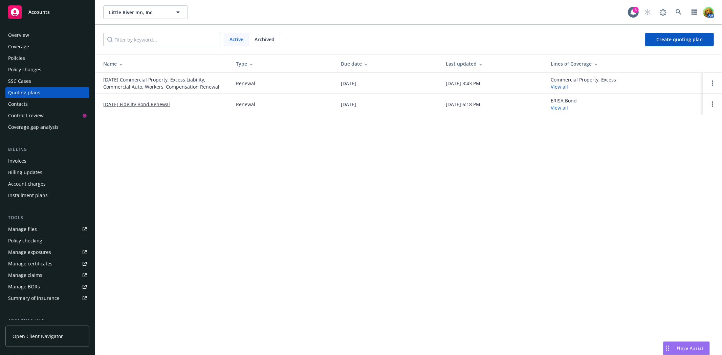
click at [267, 37] on span "Archived" at bounding box center [264, 39] width 20 height 7
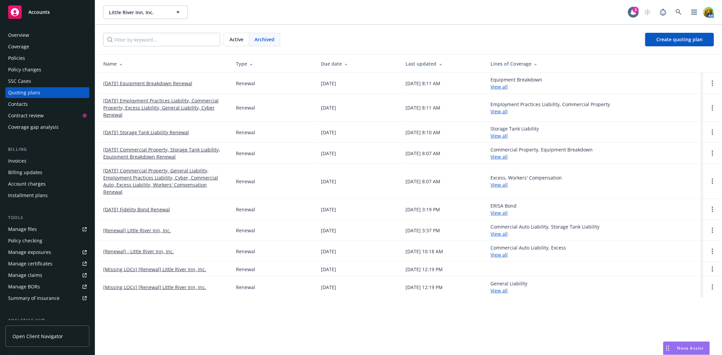
click at [147, 151] on link "[DATE] Commercial Property, Storage Tank Liability, Equipment Breakdown Renewal" at bounding box center [164, 153] width 122 height 14
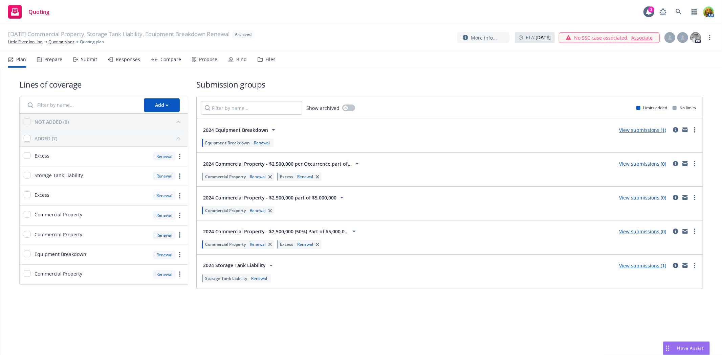
click at [90, 62] on div "Submit" at bounding box center [89, 59] width 16 height 5
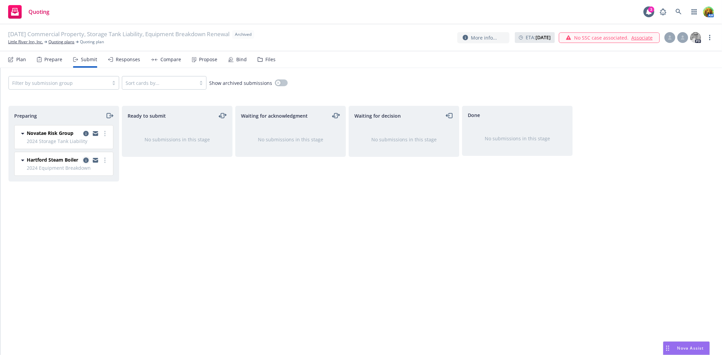
click at [86, 162] on icon "copy logging email" at bounding box center [85, 160] width 5 height 5
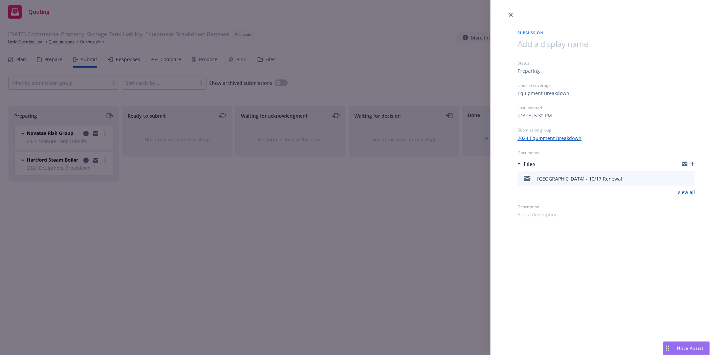
click at [687, 177] on icon "preview file" at bounding box center [688, 178] width 6 height 5
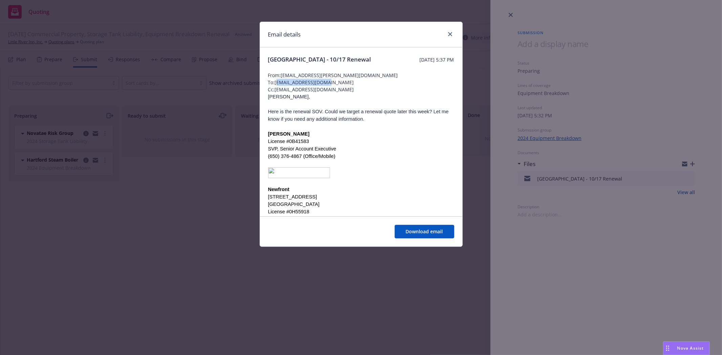
drag, startPoint x: 277, startPoint y: 82, endPoint x: 329, endPoint y: 83, distance: 51.8
click at [329, 83] on span "To: Luke_Barker2@hsb.com" at bounding box center [361, 82] width 186 height 7
copy span "uke_Barker2@hsb.com"
click at [450, 34] on icon "close" at bounding box center [450, 34] width 4 height 4
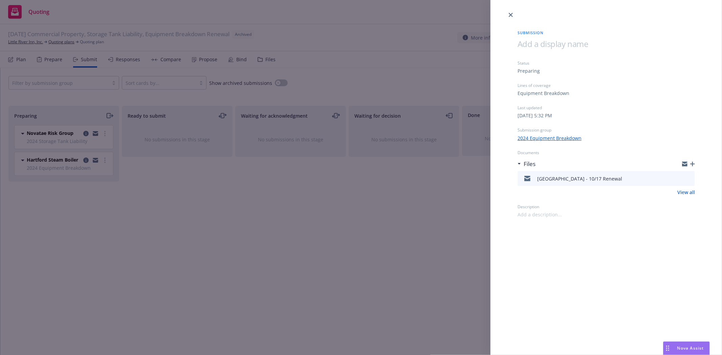
click at [280, 225] on div "Submission Status Preparing Lines of coverage Equipment Breakdown Last updated …" at bounding box center [361, 177] width 722 height 355
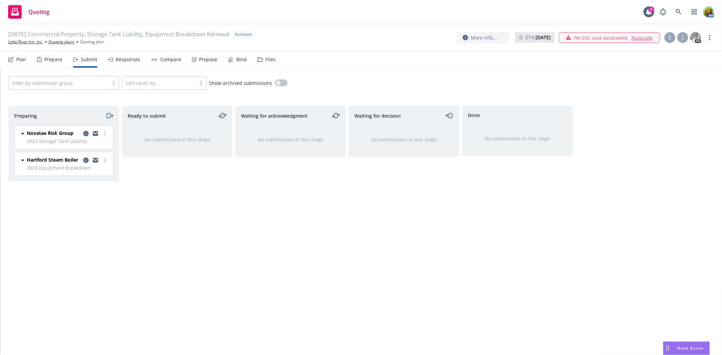
click at [266, 57] on div "Files" at bounding box center [270, 59] width 10 height 5
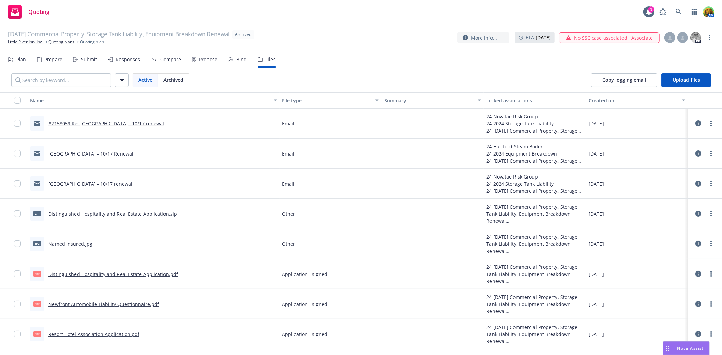
click at [121, 123] on link "#2158059 Re: Little River Inn - 10/17 renewal" at bounding box center [106, 123] width 116 height 6
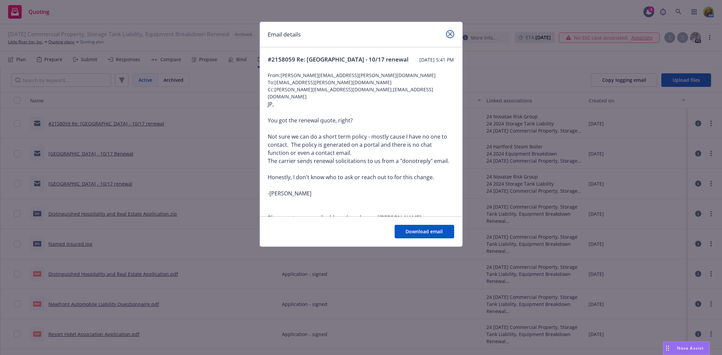
click at [451, 34] on icon "close" at bounding box center [450, 34] width 4 height 4
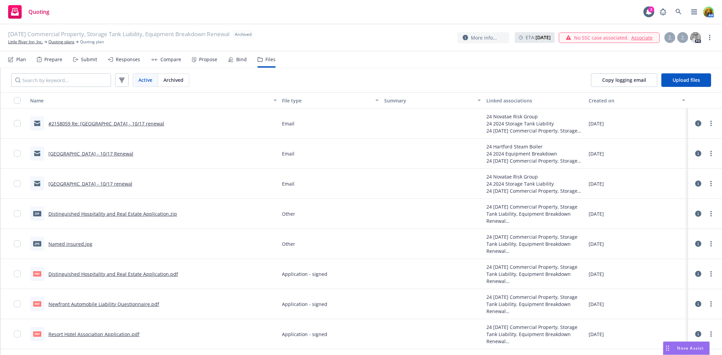
click at [67, 245] on link "Named insured.jpg" at bounding box center [70, 244] width 44 height 6
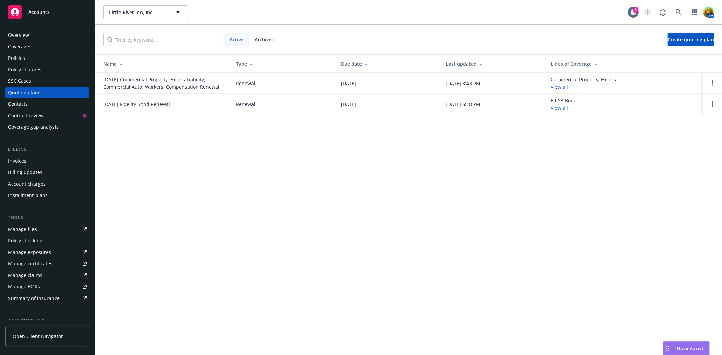
click at [25, 56] on div "Policies" at bounding box center [47, 58] width 78 height 11
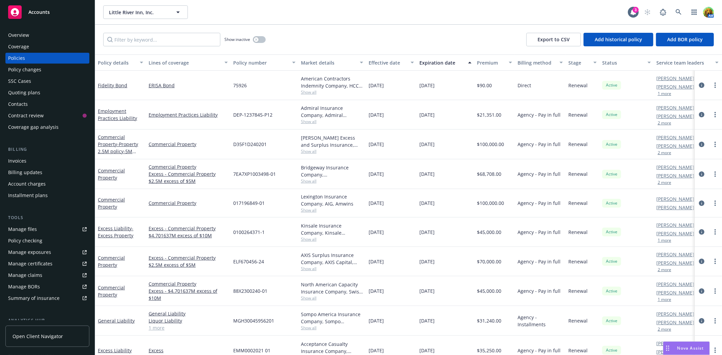
scroll to position [113, 0]
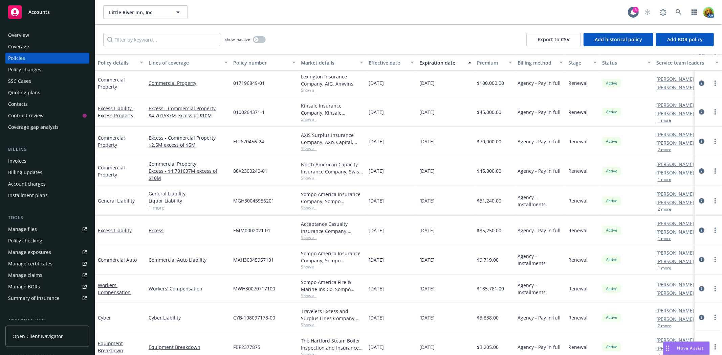
click at [26, 228] on div "Manage files" at bounding box center [22, 229] width 29 height 11
click at [47, 11] on span "Accounts" at bounding box center [38, 11] width 21 height 5
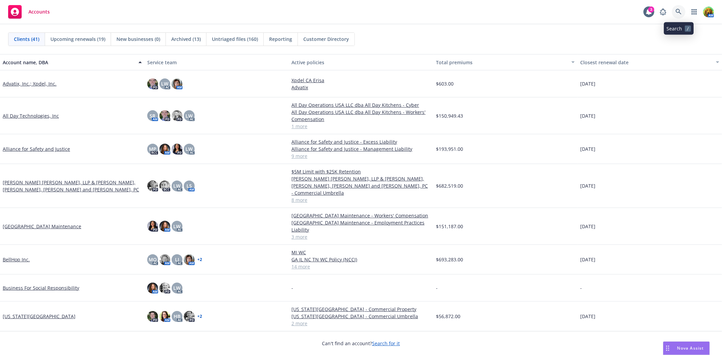
click at [674, 9] on link at bounding box center [679, 12] width 14 height 14
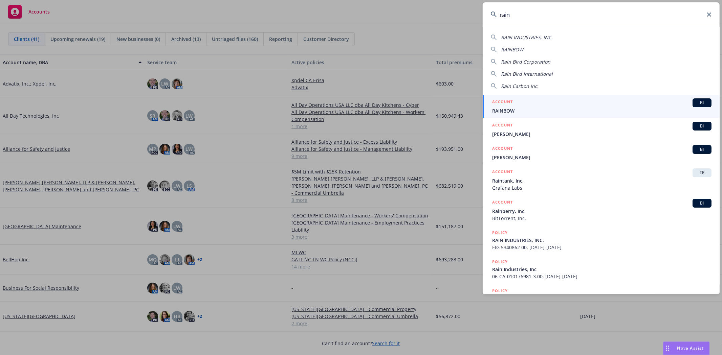
click at [661, 9] on input "rain" at bounding box center [600, 14] width 237 height 24
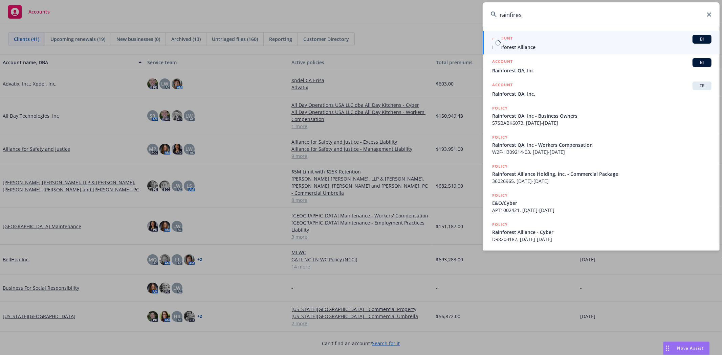
type input "rainfires"
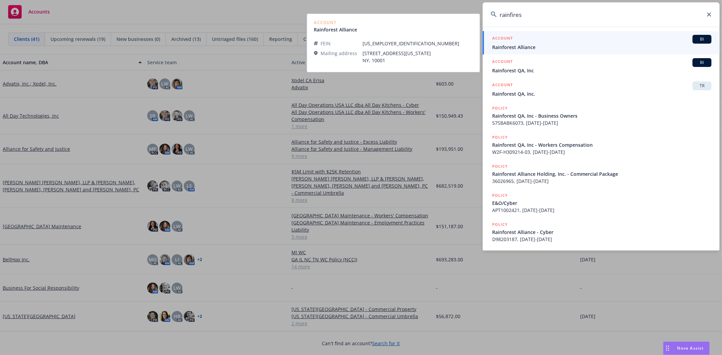
click at [516, 46] on span "Rainforest Alliance" at bounding box center [601, 47] width 219 height 7
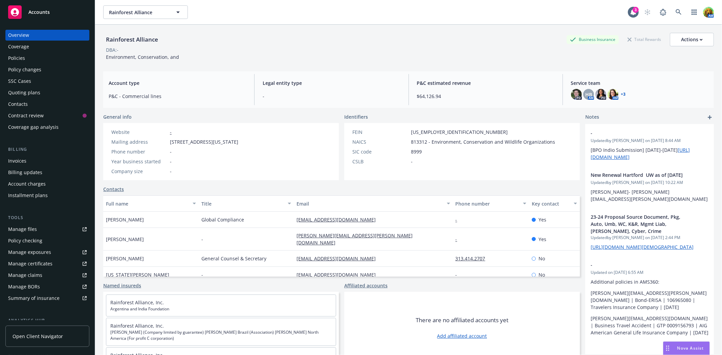
click at [28, 54] on div "Policies" at bounding box center [47, 58] width 78 height 11
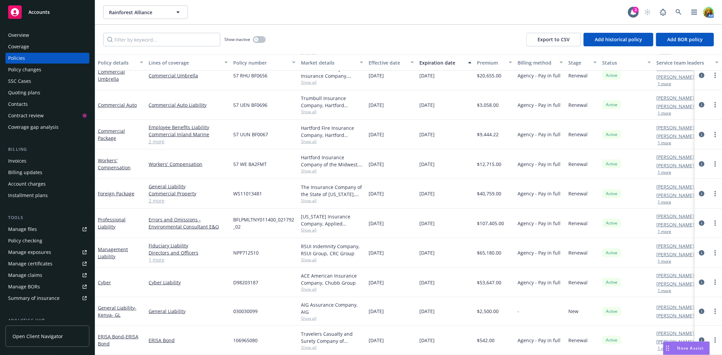
scroll to position [387, 0]
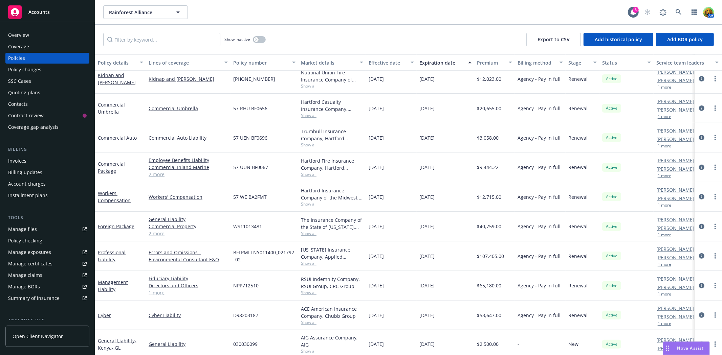
click at [23, 159] on div "Invoices" at bounding box center [17, 161] width 18 height 11
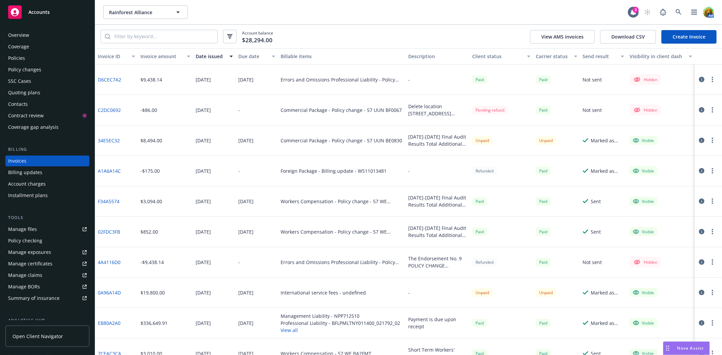
click at [114, 77] on link "D6CEC7A2" at bounding box center [109, 79] width 23 height 7
click at [114, 109] on link "C2DC0692" at bounding box center [109, 110] width 23 height 7
click at [116, 137] on link "34E5EC32" at bounding box center [109, 140] width 22 height 7
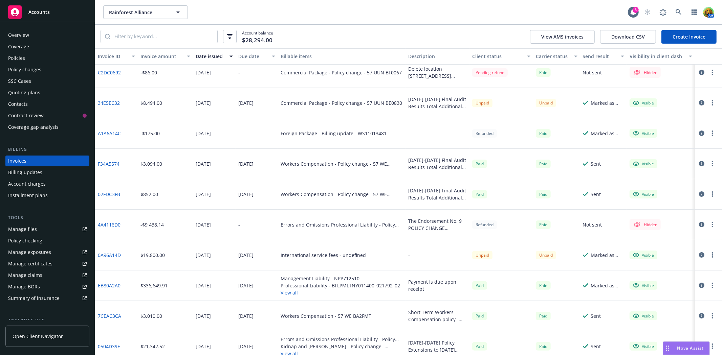
scroll to position [75, 0]
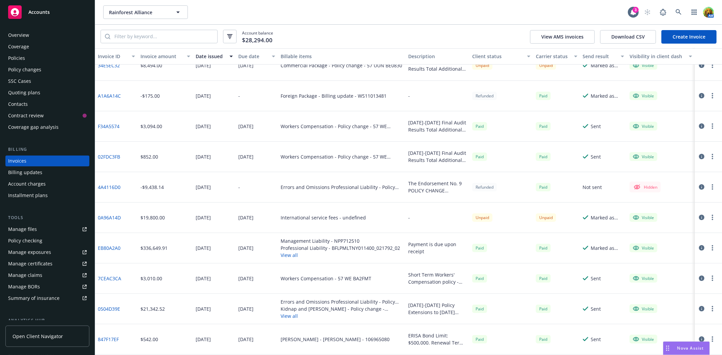
click at [712, 216] on circle "button" at bounding box center [712, 215] width 1 height 1
click at [699, 216] on icon "button" at bounding box center [701, 217] width 5 height 5
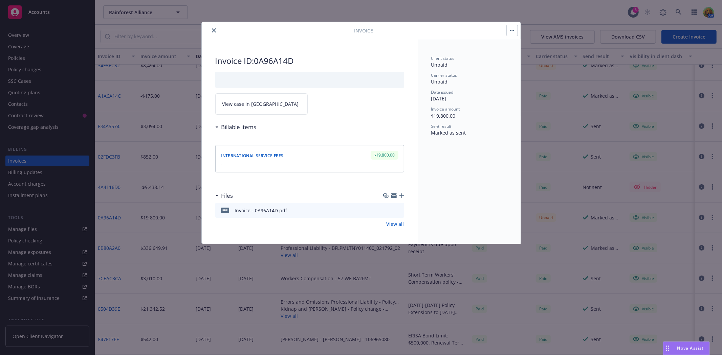
click at [387, 210] on icon "download file" at bounding box center [386, 209] width 4 height 4
click at [214, 30] on icon "close" at bounding box center [214, 30] width 4 height 4
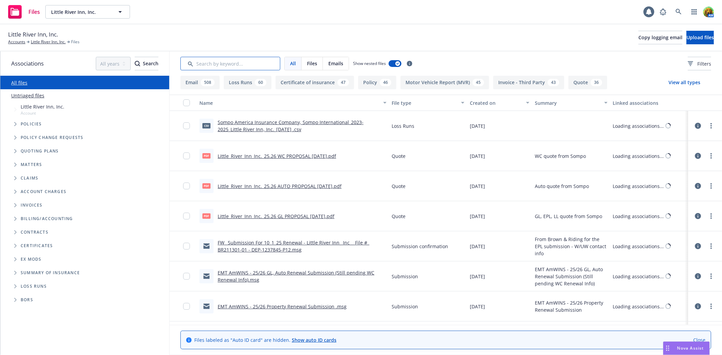
click at [218, 62] on input "Search by keyword..." at bounding box center [230, 64] width 100 height 14
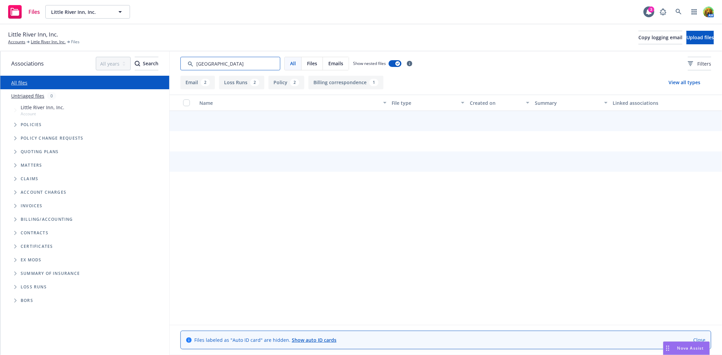
type input "[GEOGRAPHIC_DATA]"
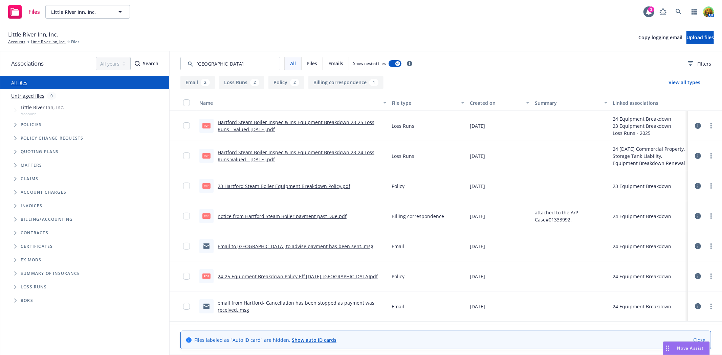
click at [289, 246] on link "Email to [GEOGRAPHIC_DATA] to advise payment has been sent..msg" at bounding box center [296, 246] width 156 height 6
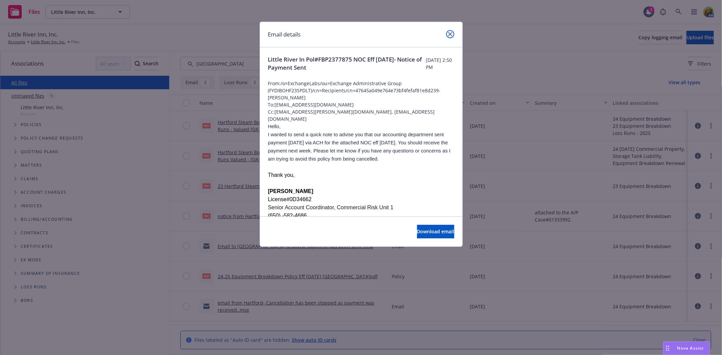
click at [452, 33] on link "close" at bounding box center [450, 34] width 8 height 8
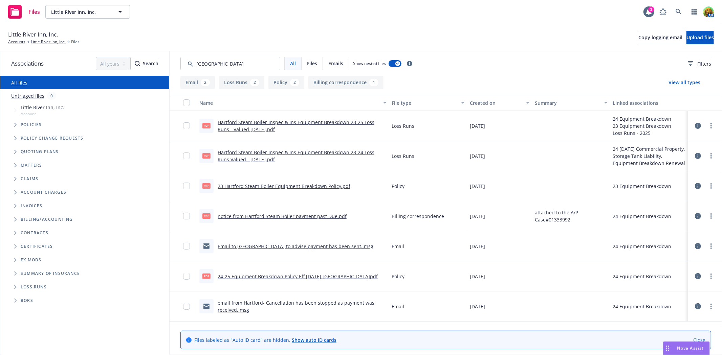
click at [259, 302] on link "email from Hartford- Cancellation has been stopped as payment was received..msg" at bounding box center [296, 307] width 157 height 14
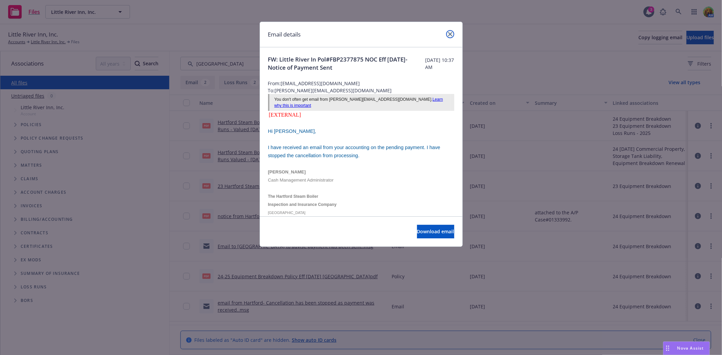
click at [448, 36] on icon "close" at bounding box center [450, 34] width 4 height 4
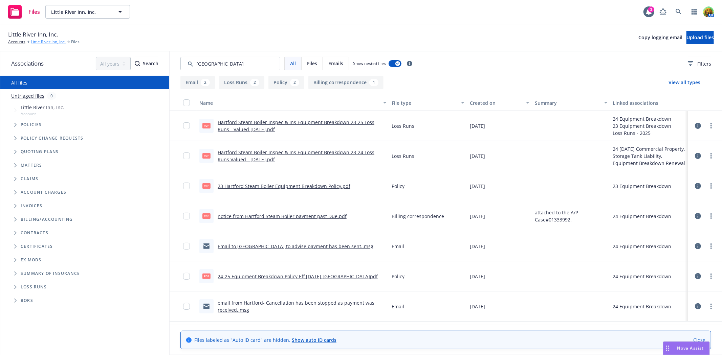
click at [44, 43] on link "Little River Inn, Inc." at bounding box center [48, 42] width 35 height 6
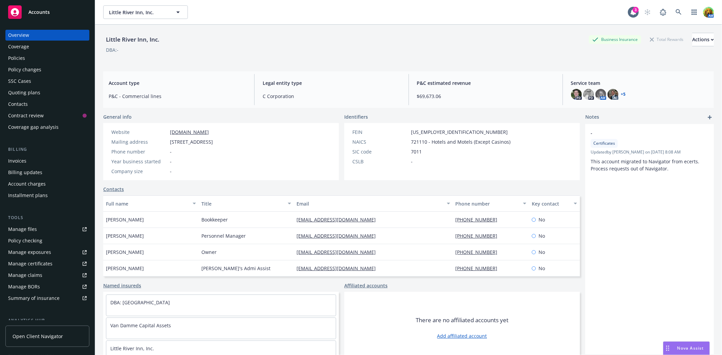
click at [14, 55] on div "Policies" at bounding box center [16, 58] width 17 height 11
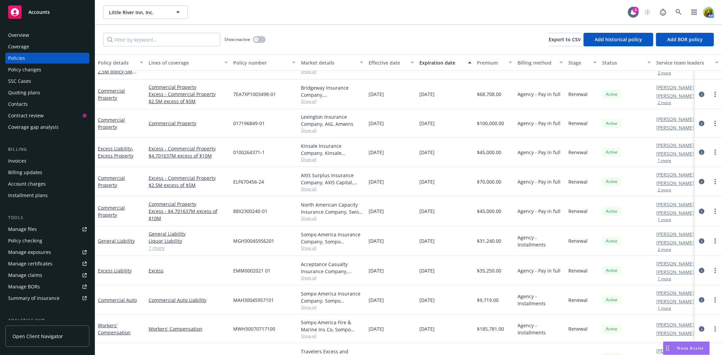
scroll to position [150, 0]
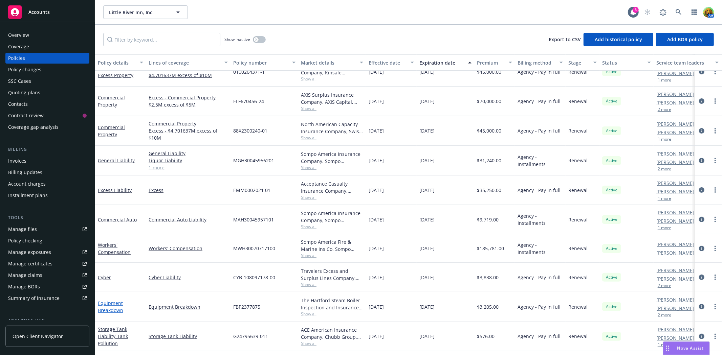
click at [113, 303] on link "Equipment Breakdown" at bounding box center [110, 307] width 25 height 14
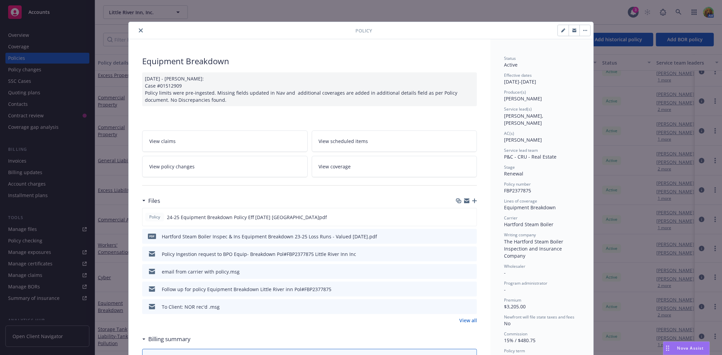
click at [467, 269] on icon "preview file" at bounding box center [470, 271] width 6 height 5
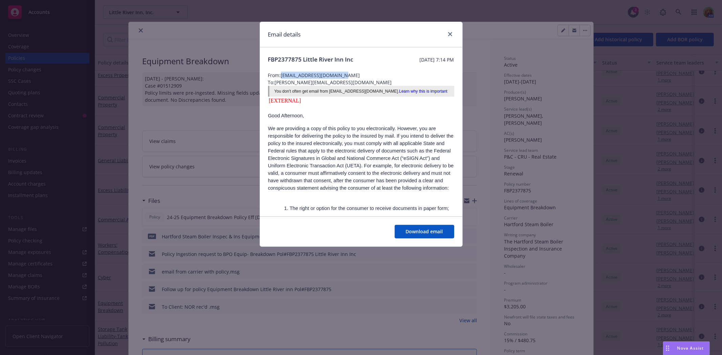
drag, startPoint x: 283, startPoint y: 73, endPoint x: 349, endPoint y: 72, distance: 66.7
click at [349, 72] on span "From: [EMAIL_ADDRESS][DOMAIN_NAME]" at bounding box center [361, 75] width 186 height 7
copy span "[EMAIL_ADDRESS][DOMAIN_NAME]"
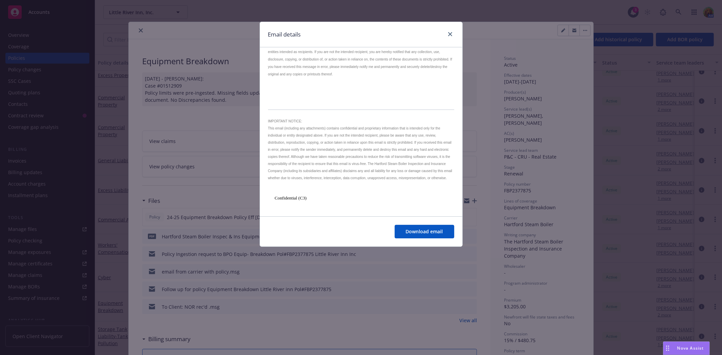
scroll to position [472, 0]
click at [449, 35] on icon "close" at bounding box center [450, 34] width 4 height 4
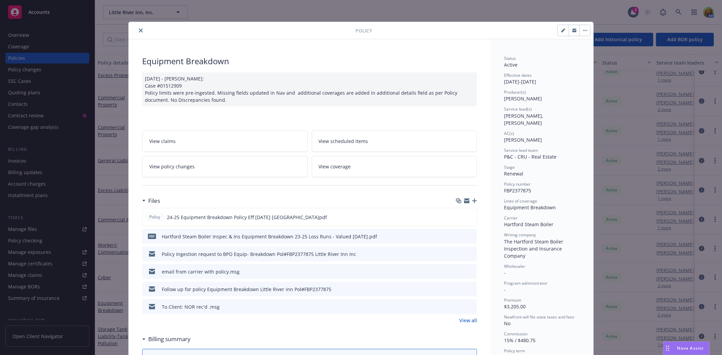
click at [468, 288] on icon "preview file" at bounding box center [470, 289] width 6 height 5
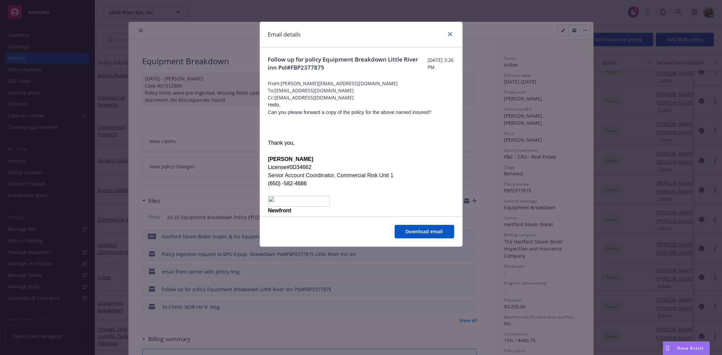
drag, startPoint x: 276, startPoint y: 90, endPoint x: 358, endPoint y: 89, distance: 81.6
click at [358, 89] on span "To: [EMAIL_ADDRESS][DOMAIN_NAME]" at bounding box center [361, 90] width 186 height 7
copy span "[EMAIL_ADDRESS][DOMAIN_NAME]"
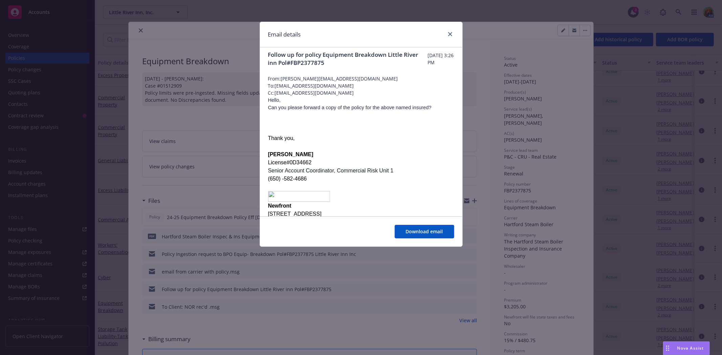
scroll to position [0, 0]
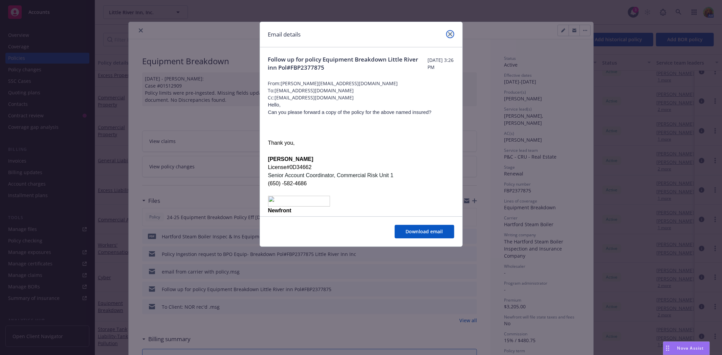
click at [449, 36] on link "close" at bounding box center [450, 34] width 8 height 8
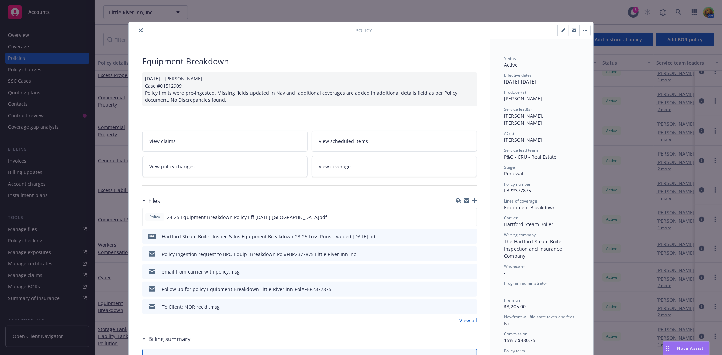
click at [459, 320] on link "View all" at bounding box center [468, 320] width 18 height 7
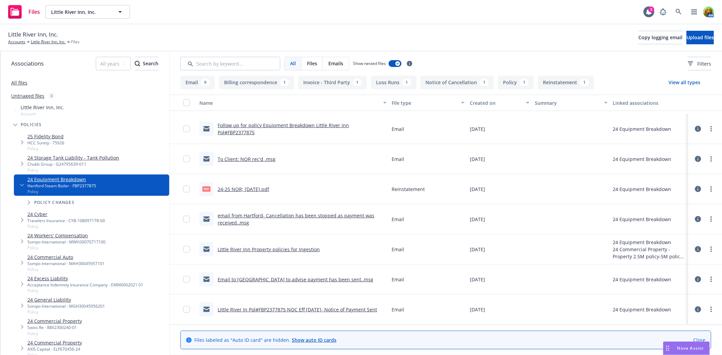
scroll to position [150, 0]
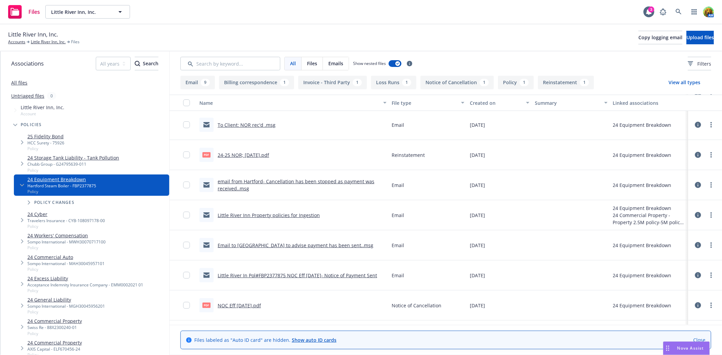
click at [234, 127] on link "To Client: NOR rec'd .msg" at bounding box center [247, 125] width 58 height 6
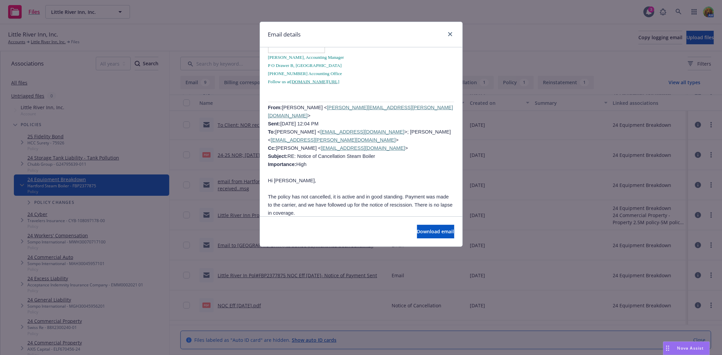
scroll to position [451, 0]
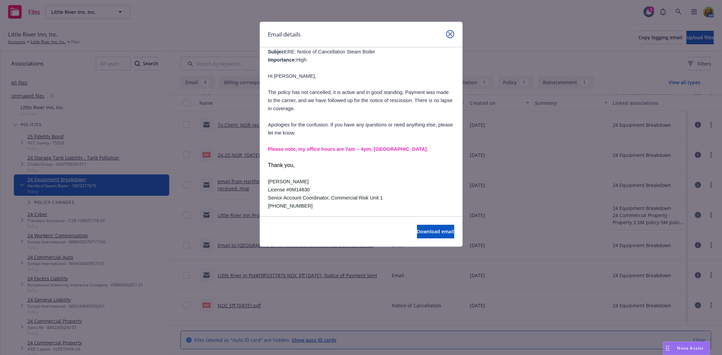
click at [450, 37] on link "close" at bounding box center [450, 34] width 8 height 8
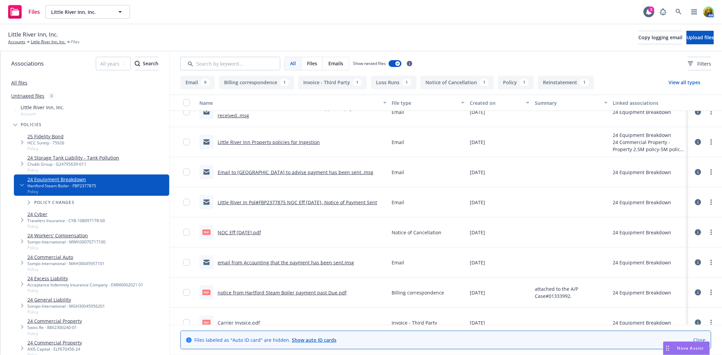
scroll to position [225, 0]
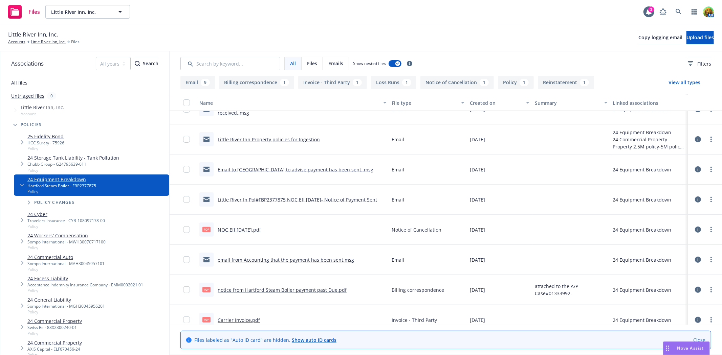
click at [296, 258] on link "email from Accounting that the payment has been sent.msg" at bounding box center [286, 260] width 136 height 6
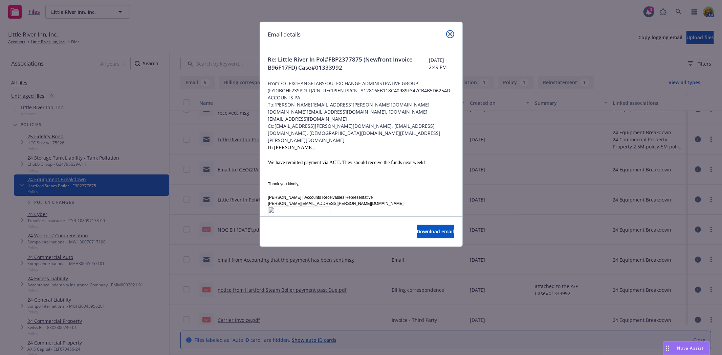
click at [449, 33] on icon "close" at bounding box center [450, 34] width 4 height 4
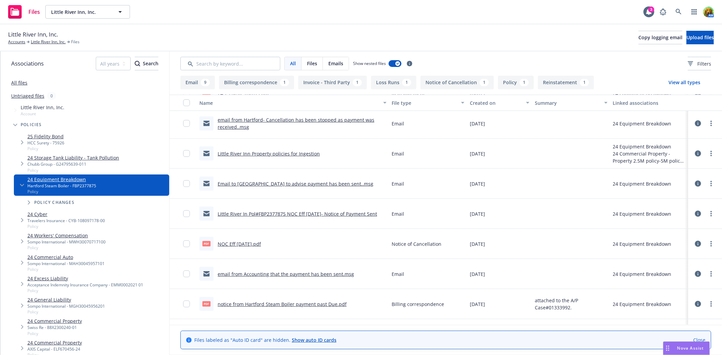
scroll to position [198, 0]
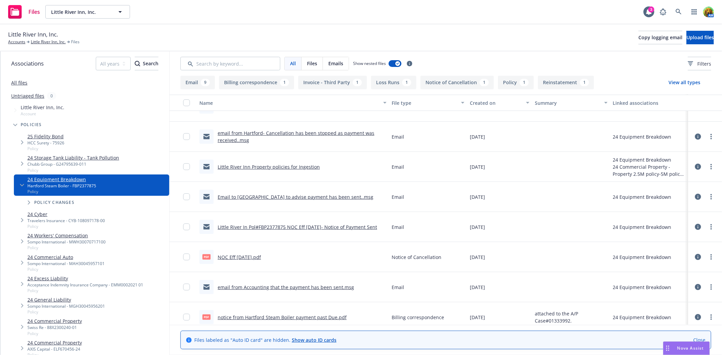
click at [277, 227] on link "Little River In Pol#FBP2377875 NOC Eff 12/31/24- Notice of Payment Sent" at bounding box center [297, 227] width 159 height 6
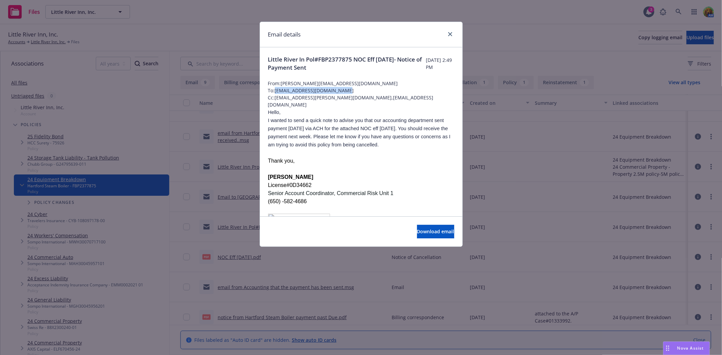
drag, startPoint x: 275, startPoint y: 90, endPoint x: 340, endPoint y: 90, distance: 64.3
click at [343, 89] on span "To: accounting_services@hsb.com" at bounding box center [361, 90] width 186 height 7
copy span "accounting_services@hsb.com"
click at [451, 35] on icon "close" at bounding box center [450, 34] width 4 height 4
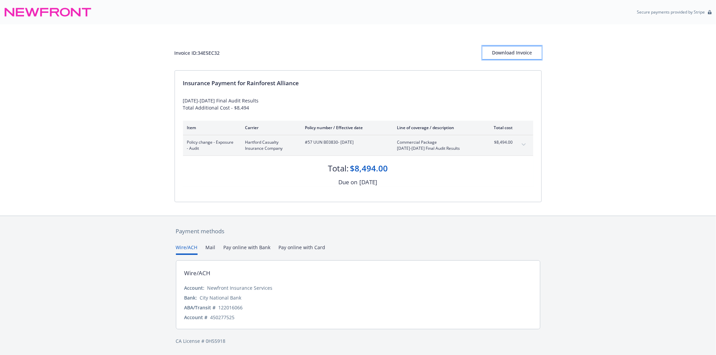
click at [513, 49] on div "Download Invoice" at bounding box center [511, 52] width 59 height 13
